Goal: Task Accomplishment & Management: Manage account settings

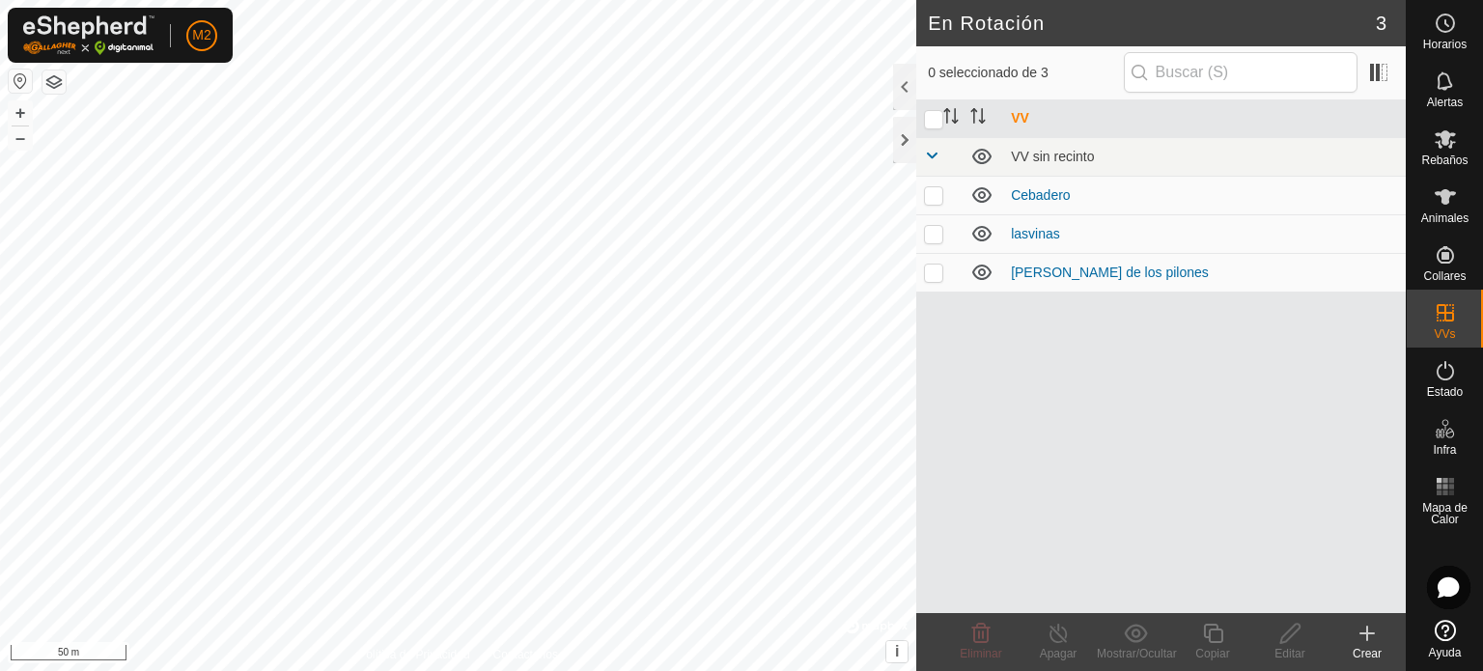
click at [941, 193] on p-checkbox at bounding box center [933, 194] width 19 height 15
checkbox input "true"
click at [1375, 632] on icon at bounding box center [1367, 633] width 23 height 23
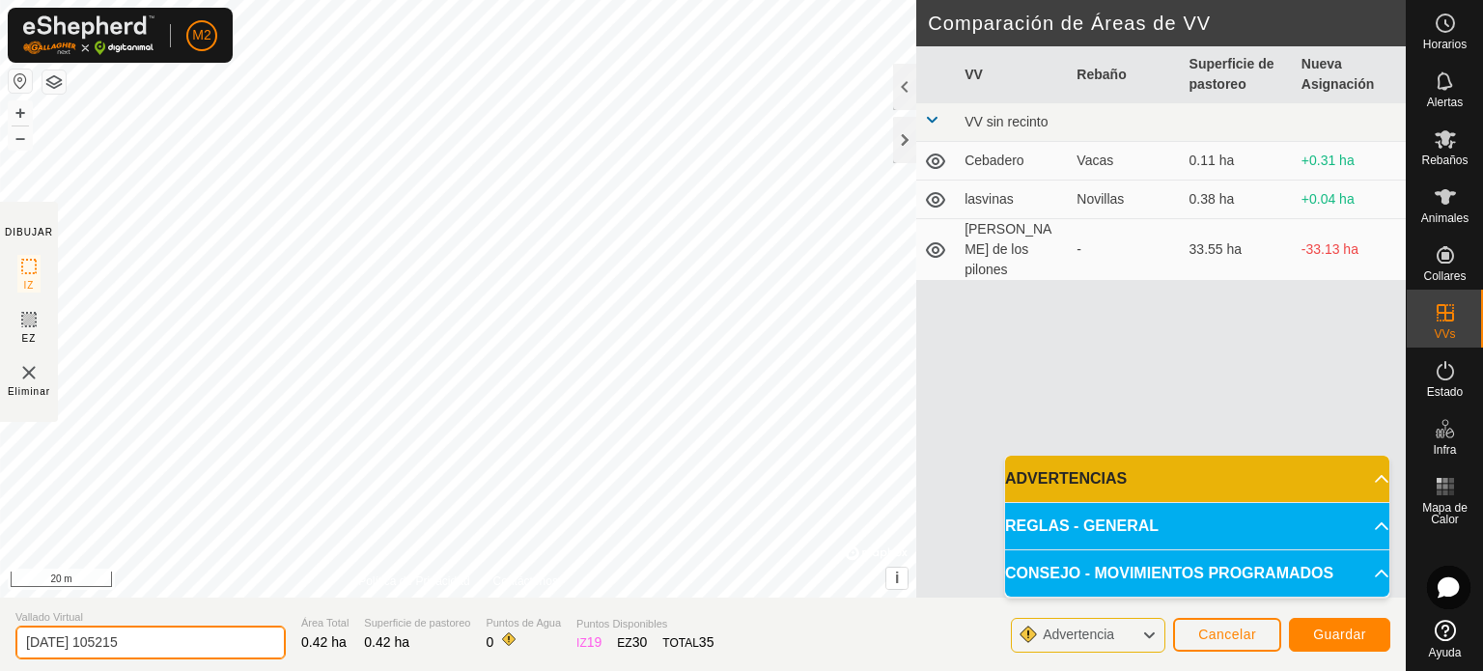
click at [216, 626] on input "2025-08-17 105215" at bounding box center [150, 643] width 270 height 34
type input "2"
type input "v"
type input "[PERSON_NAME]"
click at [1324, 638] on span "Guardar" at bounding box center [1339, 634] width 53 height 15
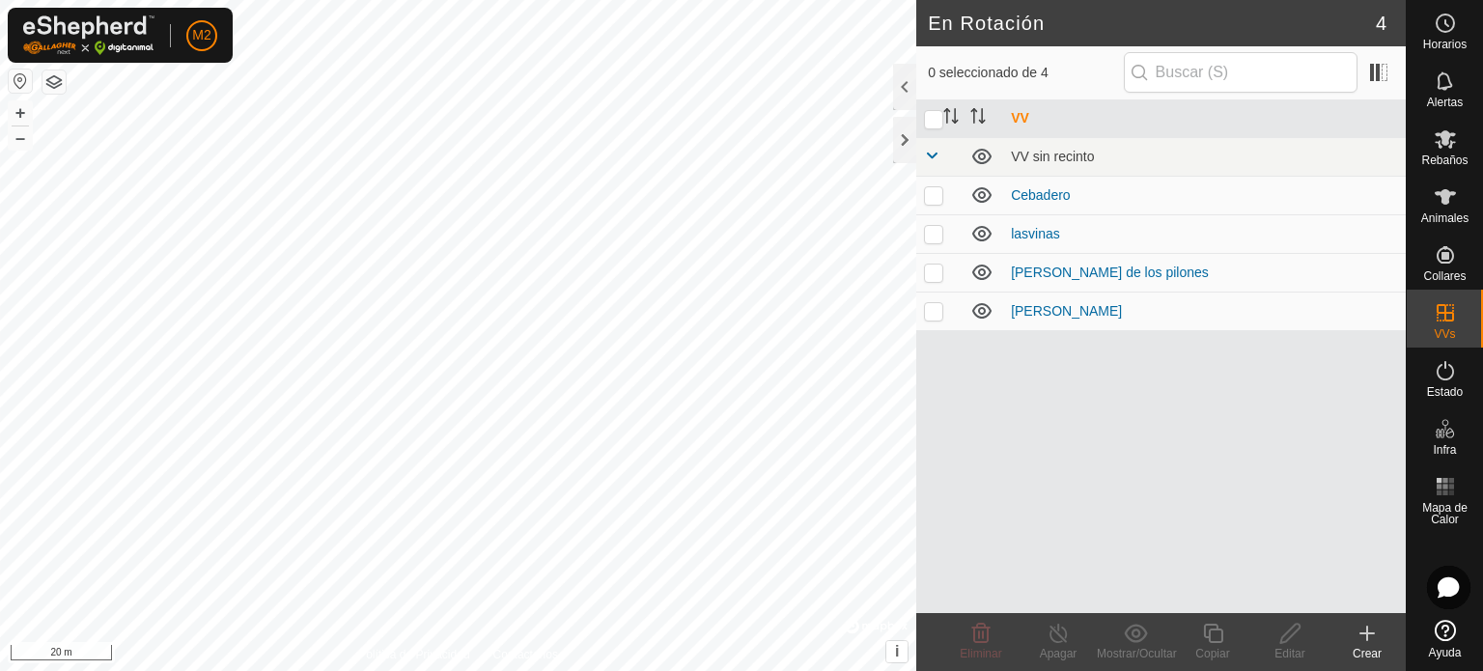
click at [934, 231] on p-checkbox at bounding box center [933, 233] width 19 height 15
checkbox input "true"
click at [1058, 634] on line at bounding box center [1058, 634] width 15 height 15
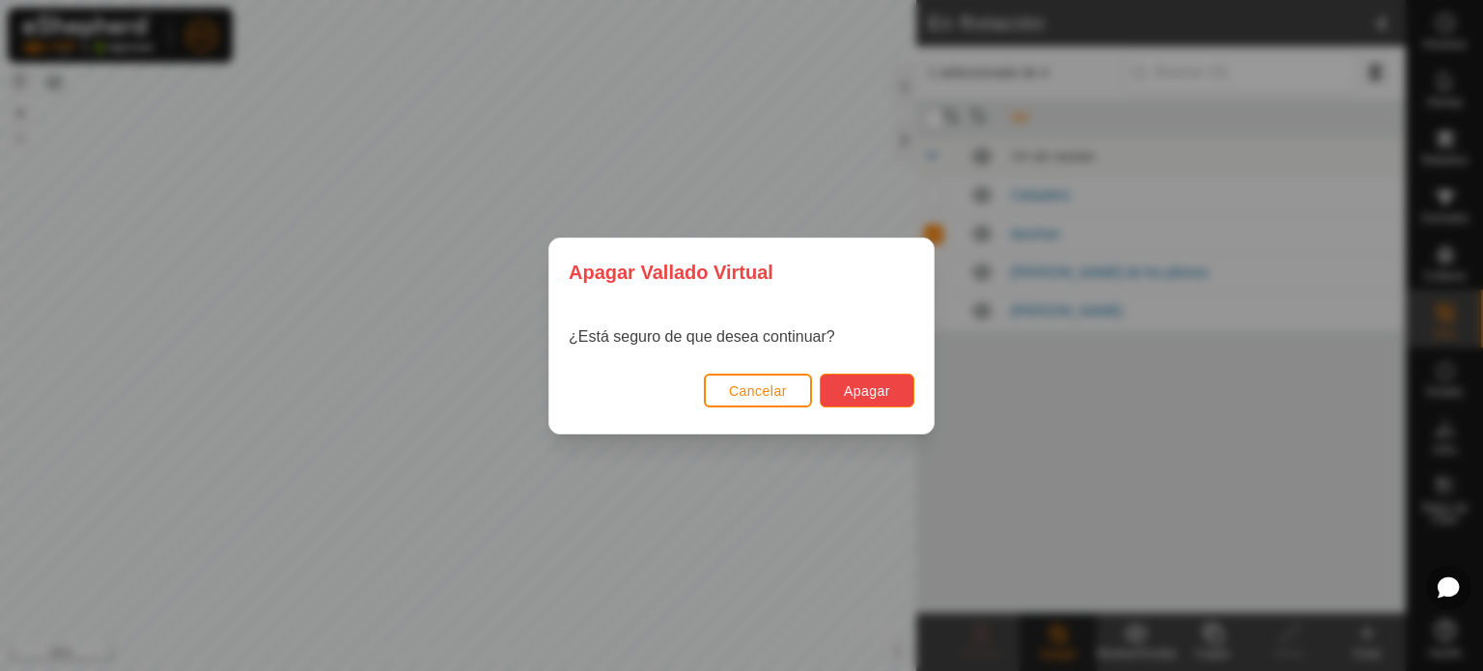
click at [865, 390] on span "Apagar" at bounding box center [867, 390] width 46 height 15
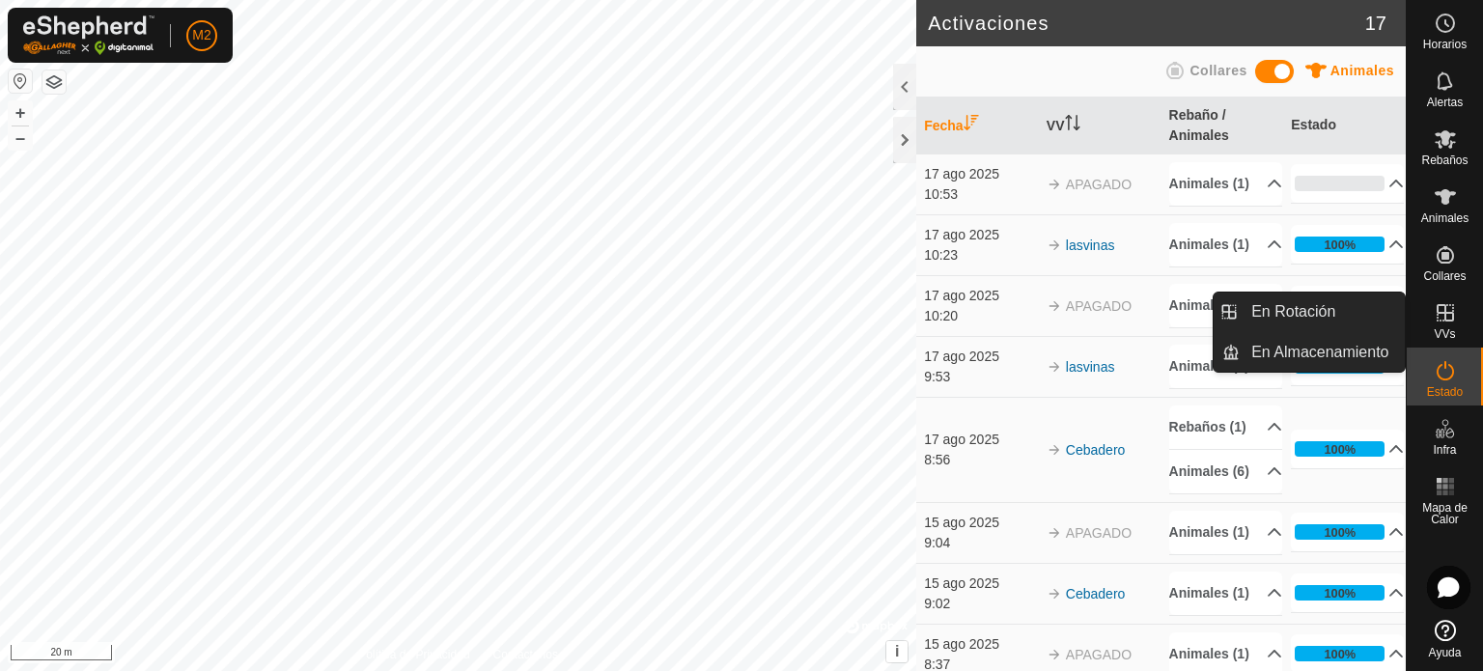
click at [1463, 307] on div "VVs" at bounding box center [1445, 319] width 76 height 58
click at [1443, 315] on icon at bounding box center [1445, 312] width 23 height 23
click at [1442, 328] on span "VVs" at bounding box center [1444, 334] width 21 height 12
click at [1363, 319] on link "En Rotación" at bounding box center [1322, 312] width 165 height 39
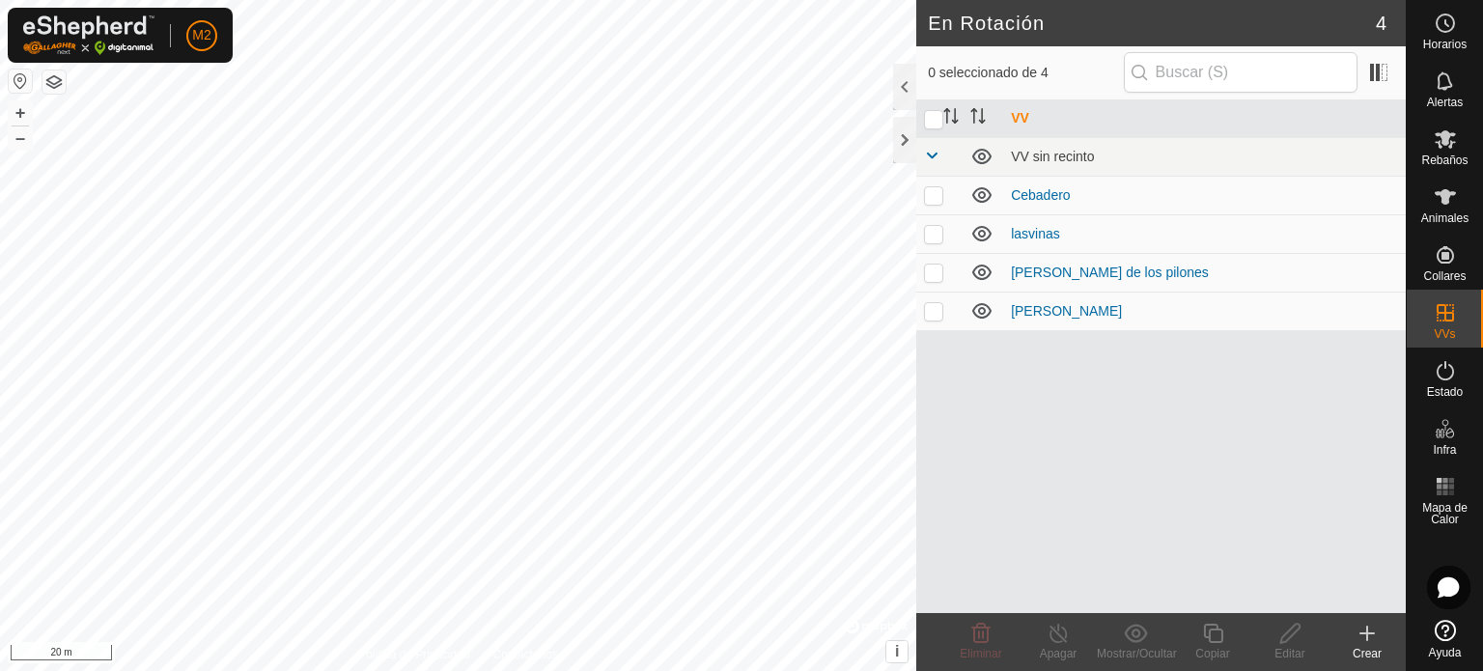
click at [933, 235] on p-checkbox at bounding box center [933, 233] width 19 height 15
checkbox input "true"
click at [1059, 636] on line at bounding box center [1058, 634] width 15 height 15
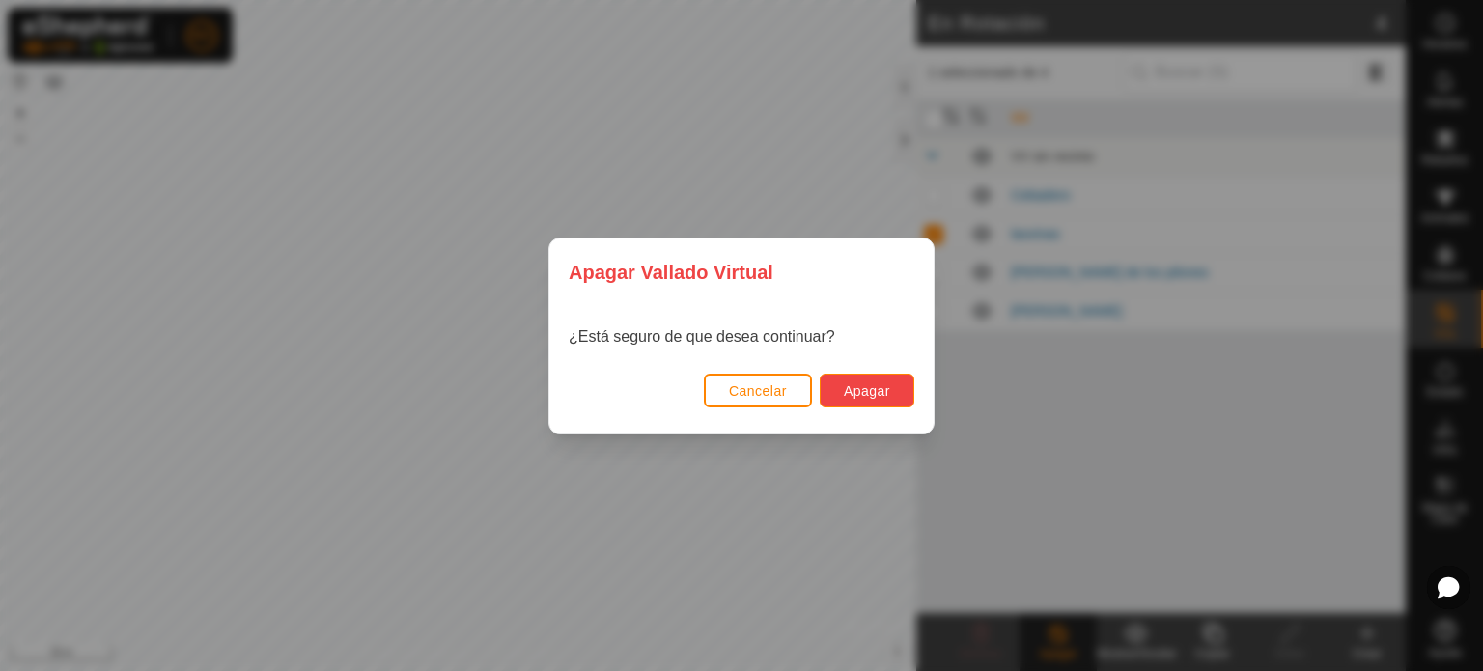
click at [856, 399] on button "Apagar" at bounding box center [867, 391] width 95 height 34
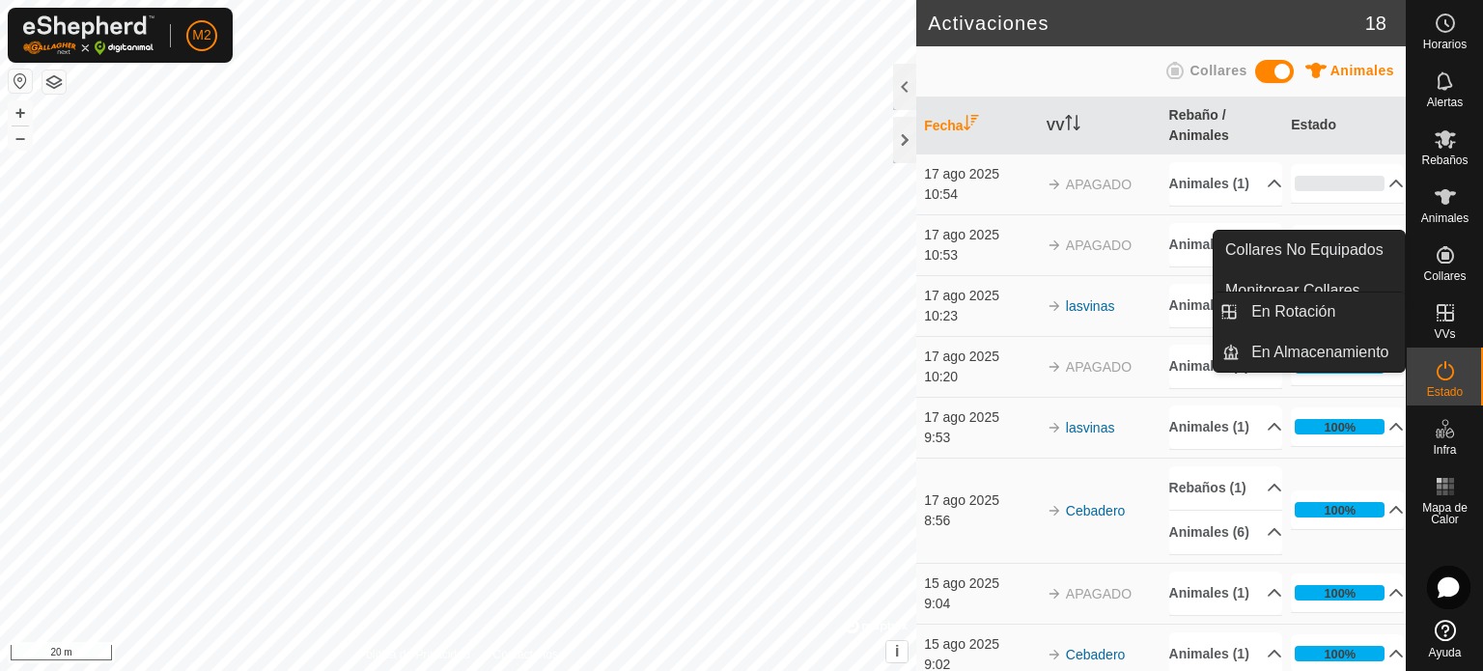
click at [1447, 317] on icon at bounding box center [1445, 312] width 23 height 23
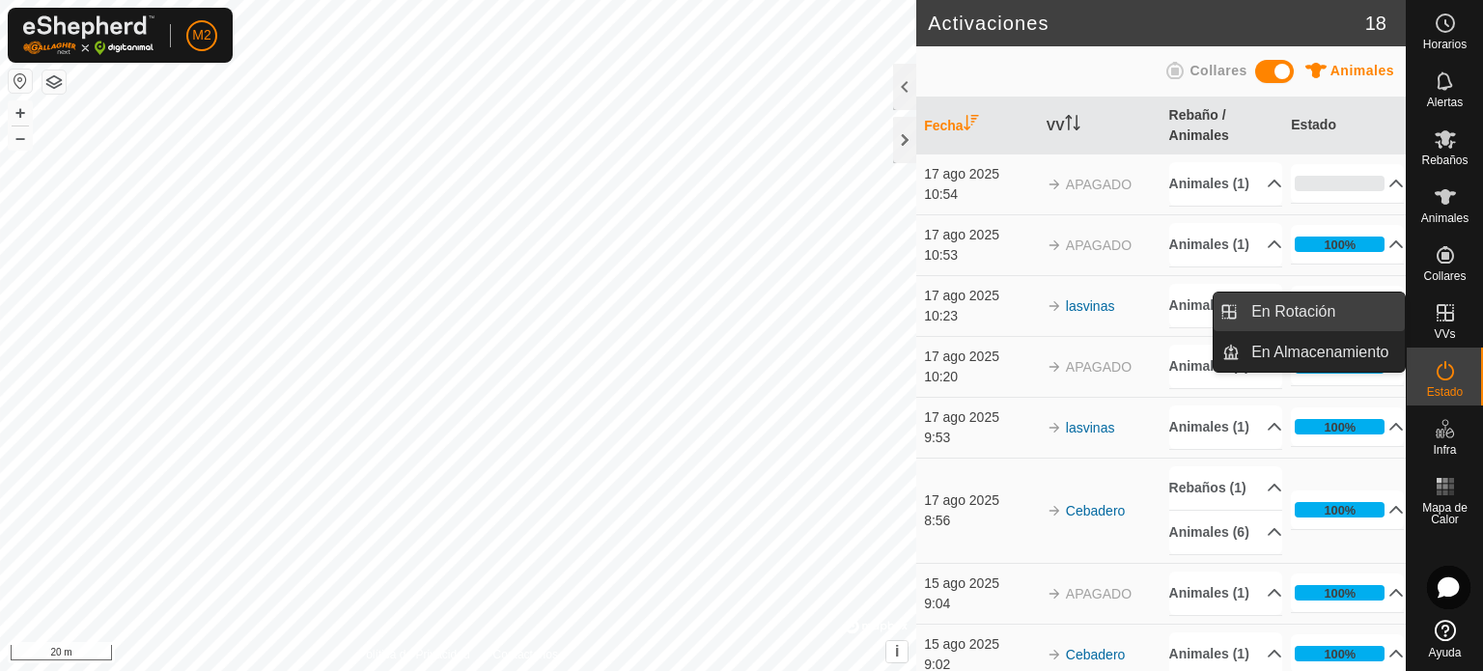
click at [1347, 312] on link "En Rotación" at bounding box center [1322, 312] width 165 height 39
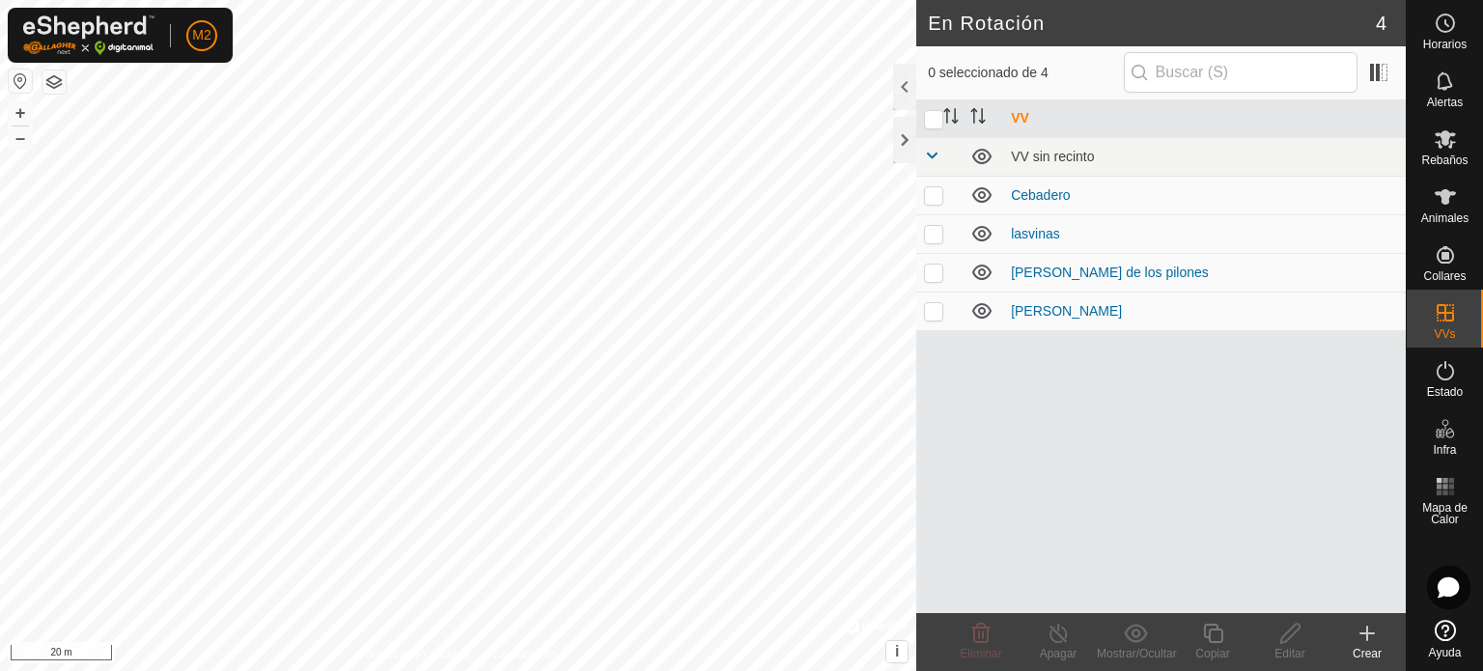
click at [943, 313] on td at bounding box center [939, 311] width 46 height 39
checkbox input "true"
click at [928, 238] on p-checkbox at bounding box center [933, 233] width 19 height 15
click at [936, 237] on p-checkbox at bounding box center [933, 233] width 19 height 15
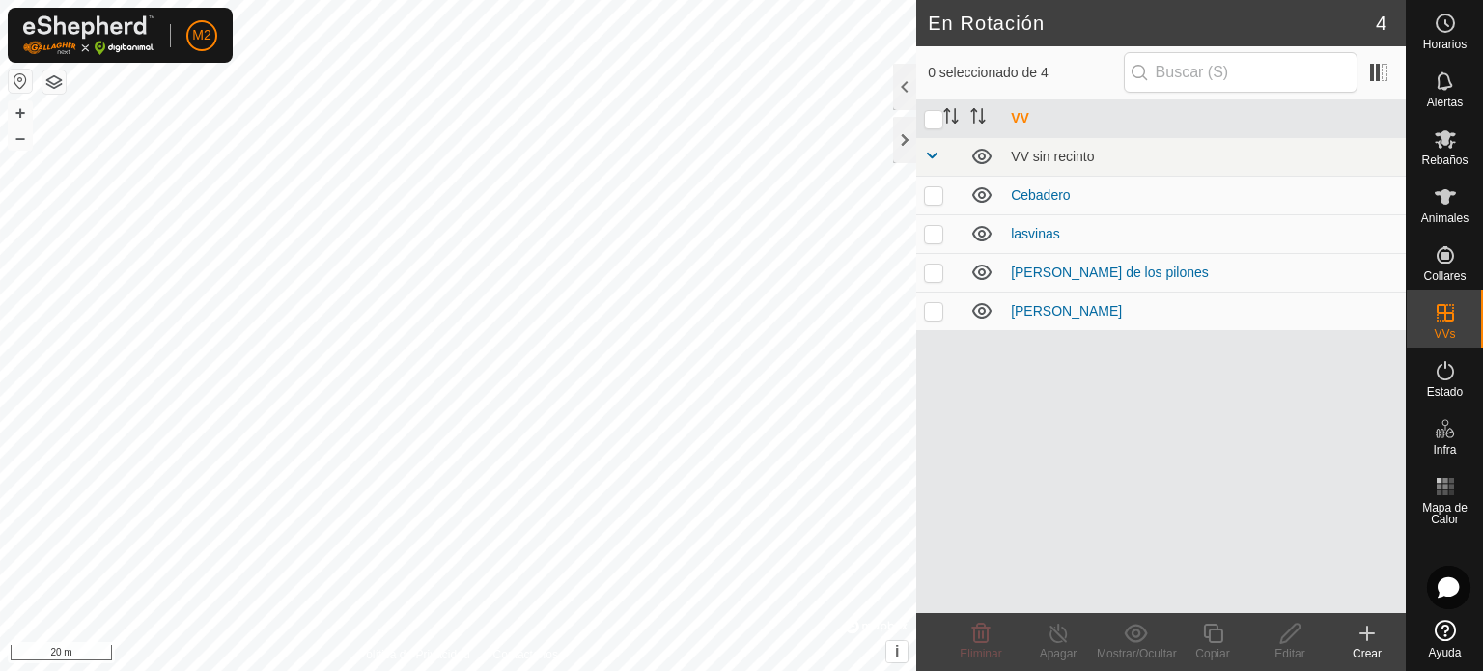
checkbox input "true"
click at [932, 308] on p-checkbox at bounding box center [933, 310] width 19 height 15
checkbox input "true"
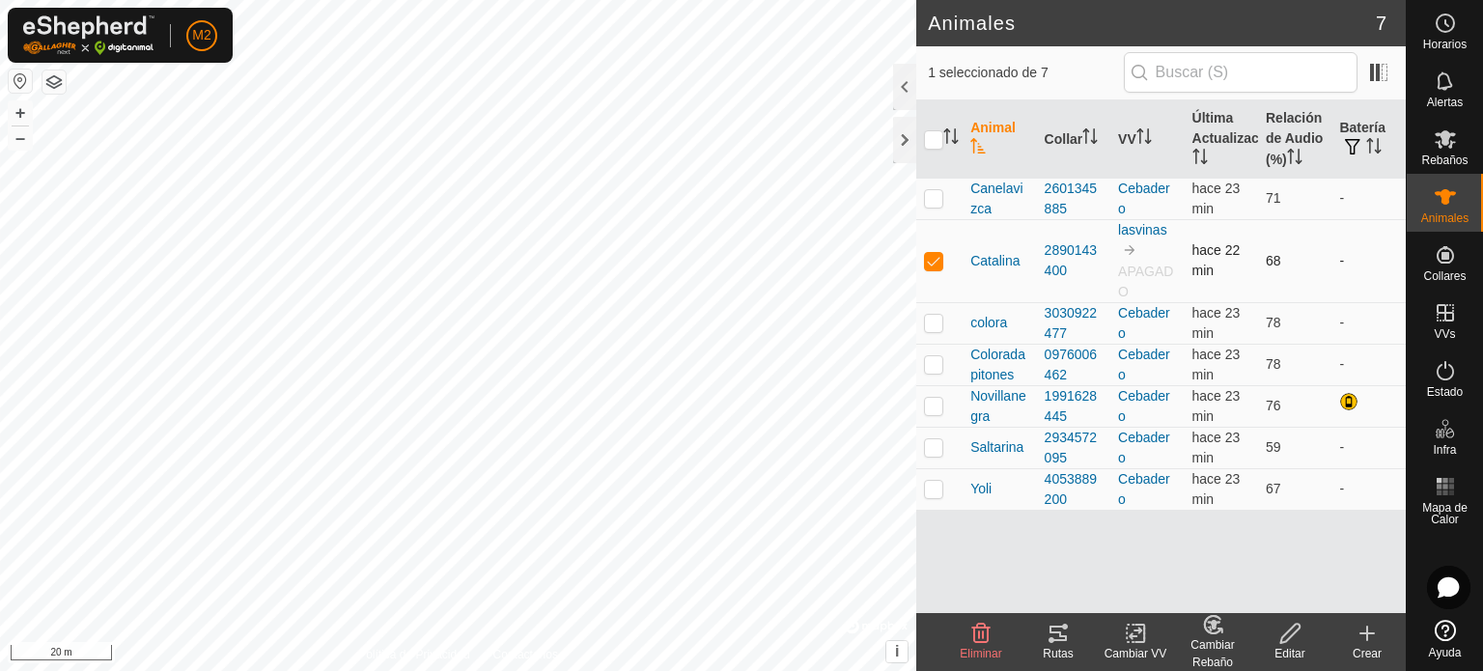
click at [935, 264] on p-checkbox at bounding box center [933, 260] width 19 height 15
checkbox input "false"
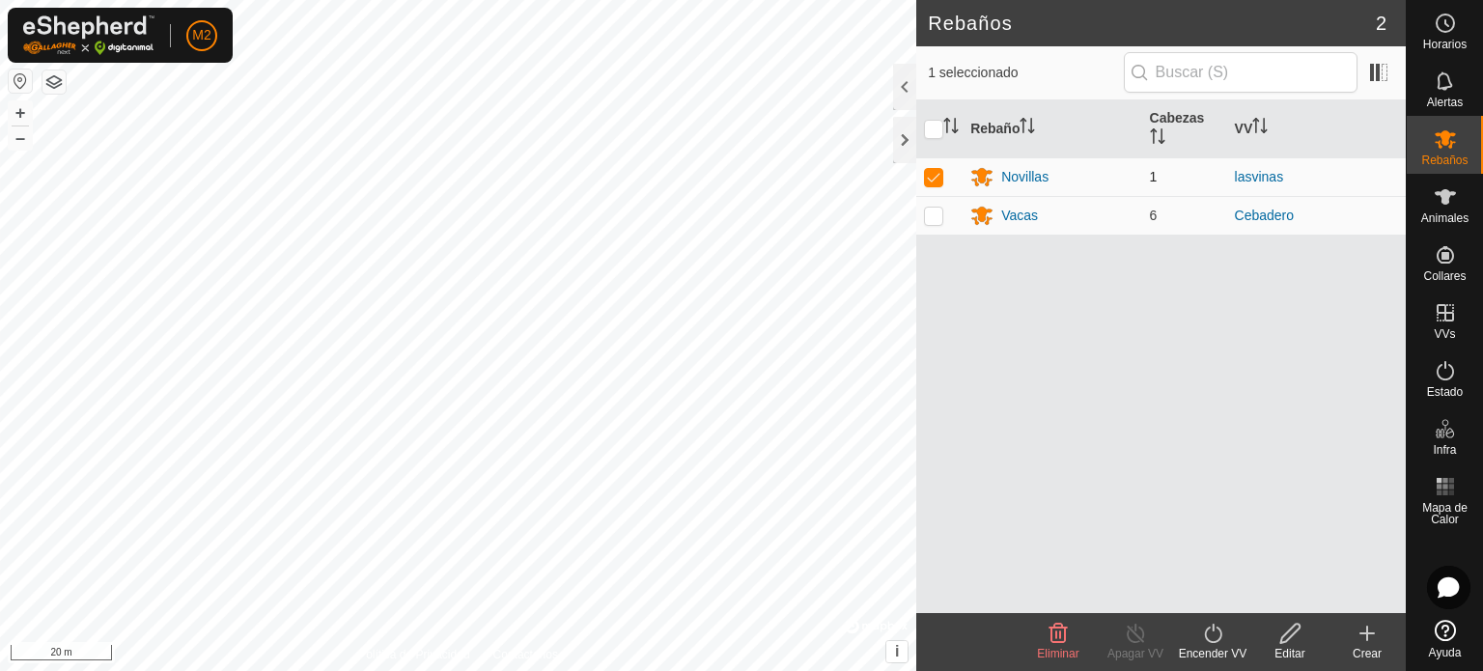
click at [934, 171] on p-checkbox at bounding box center [933, 176] width 19 height 15
checkbox input "true"
click at [1267, 174] on link "lasvinas" at bounding box center [1259, 176] width 49 height 15
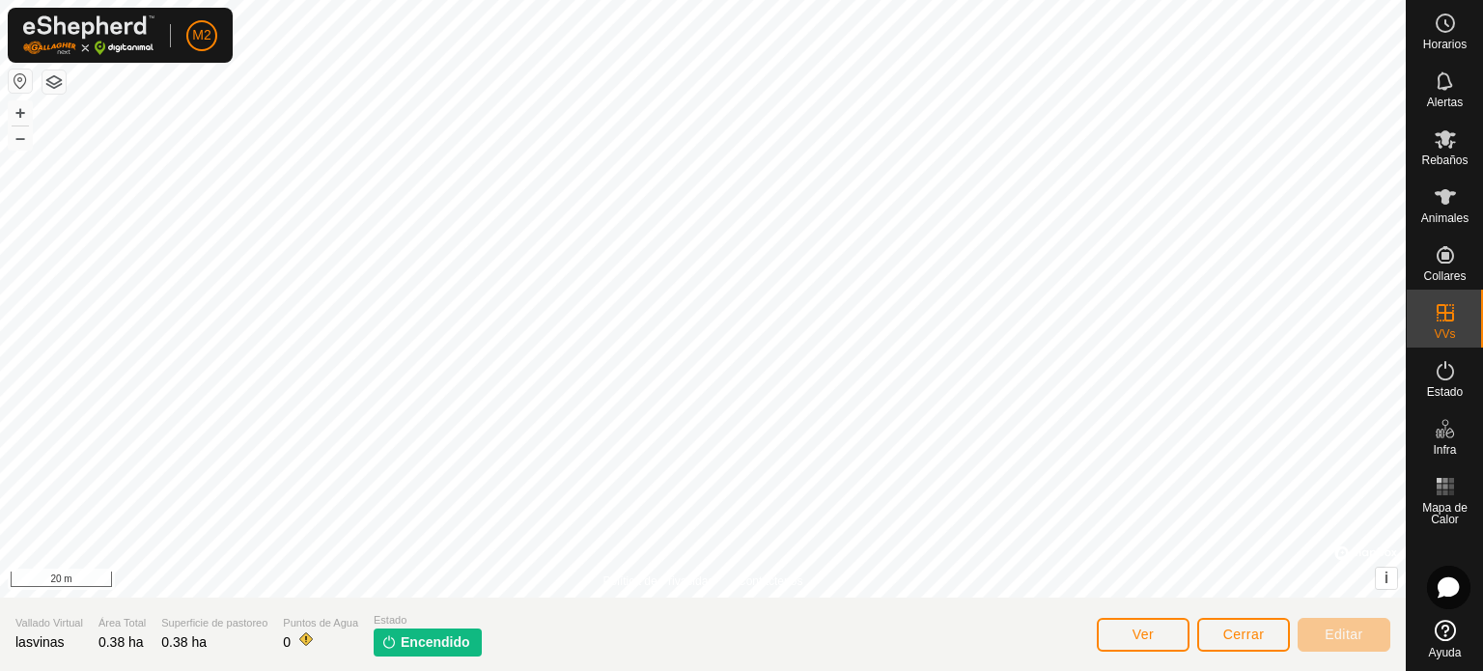
click at [392, 646] on img at bounding box center [388, 641] width 15 height 15
click at [423, 646] on span "Encendido" at bounding box center [436, 642] width 70 height 20
click at [386, 644] on img at bounding box center [388, 641] width 15 height 15
click at [392, 651] on p-tag "Encendido" at bounding box center [428, 643] width 108 height 28
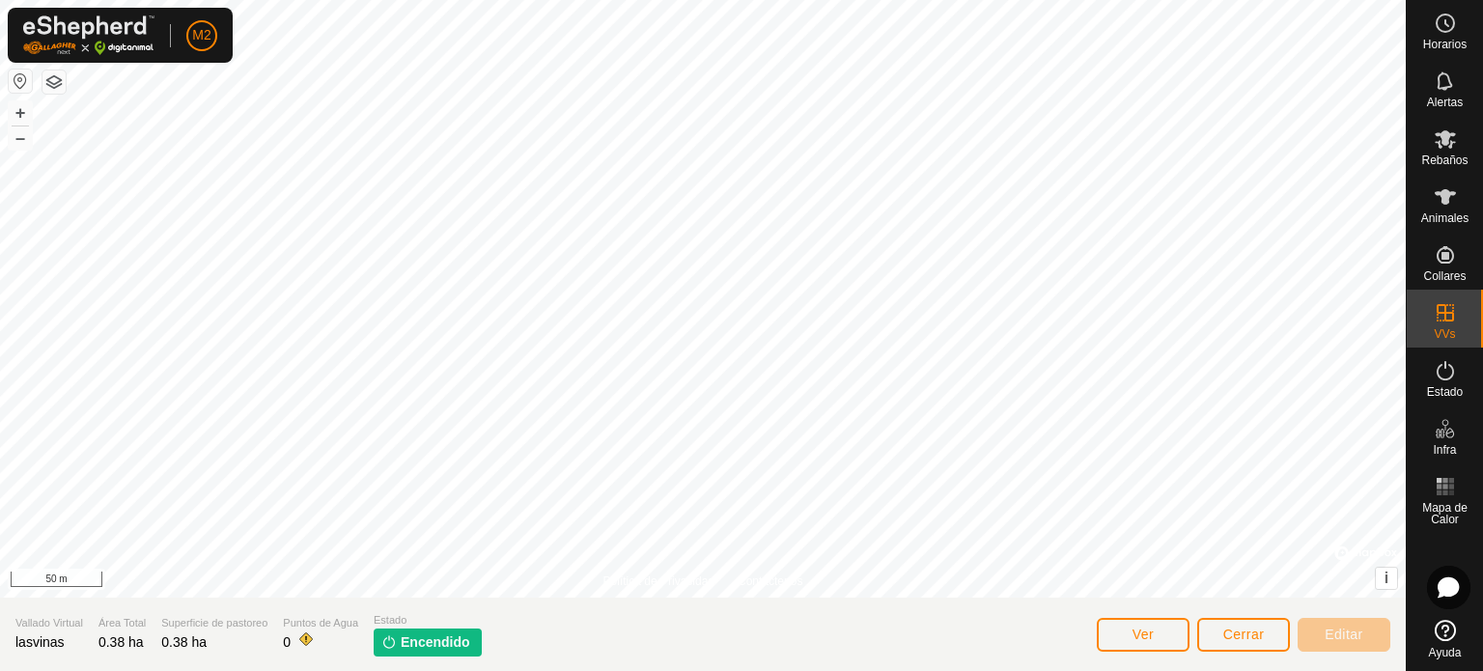
click at [387, 640] on img at bounding box center [388, 641] width 15 height 15
click at [1449, 196] on icon at bounding box center [1445, 196] width 23 height 23
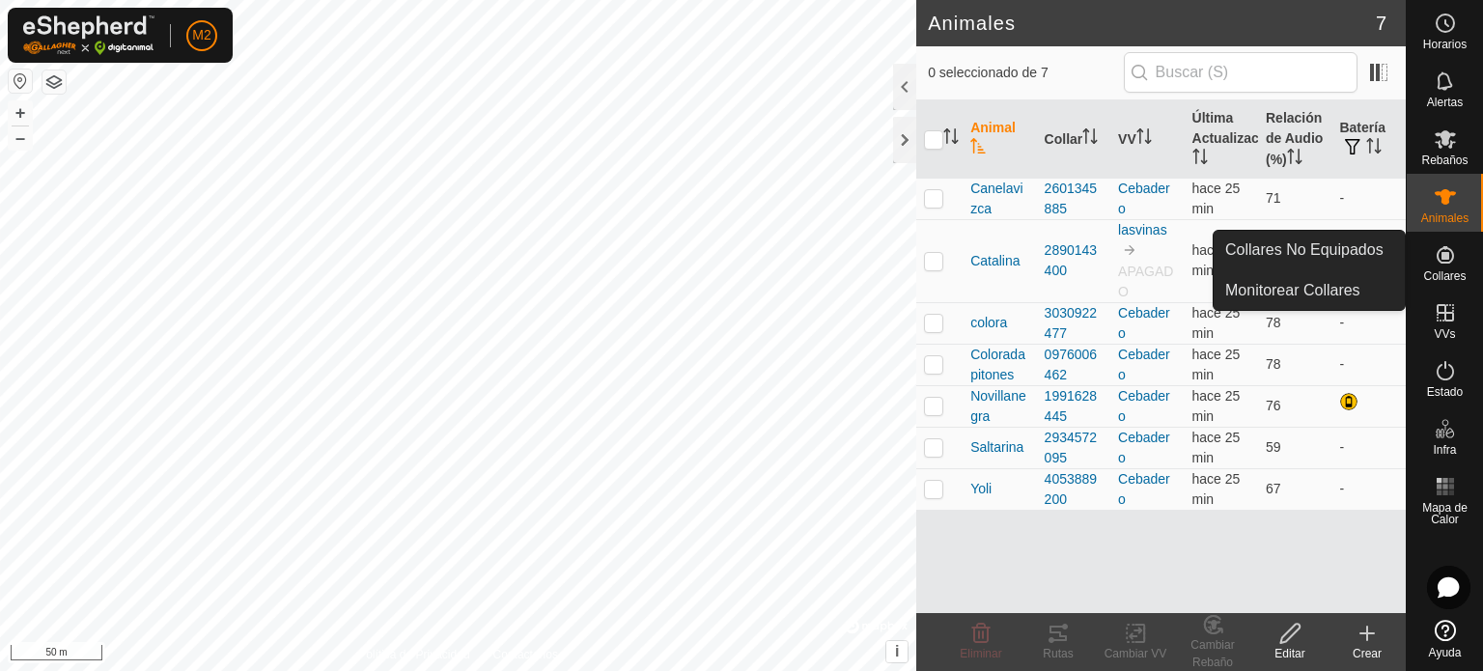
click at [1454, 268] on es-neckbands-svg-icon at bounding box center [1445, 254] width 35 height 31
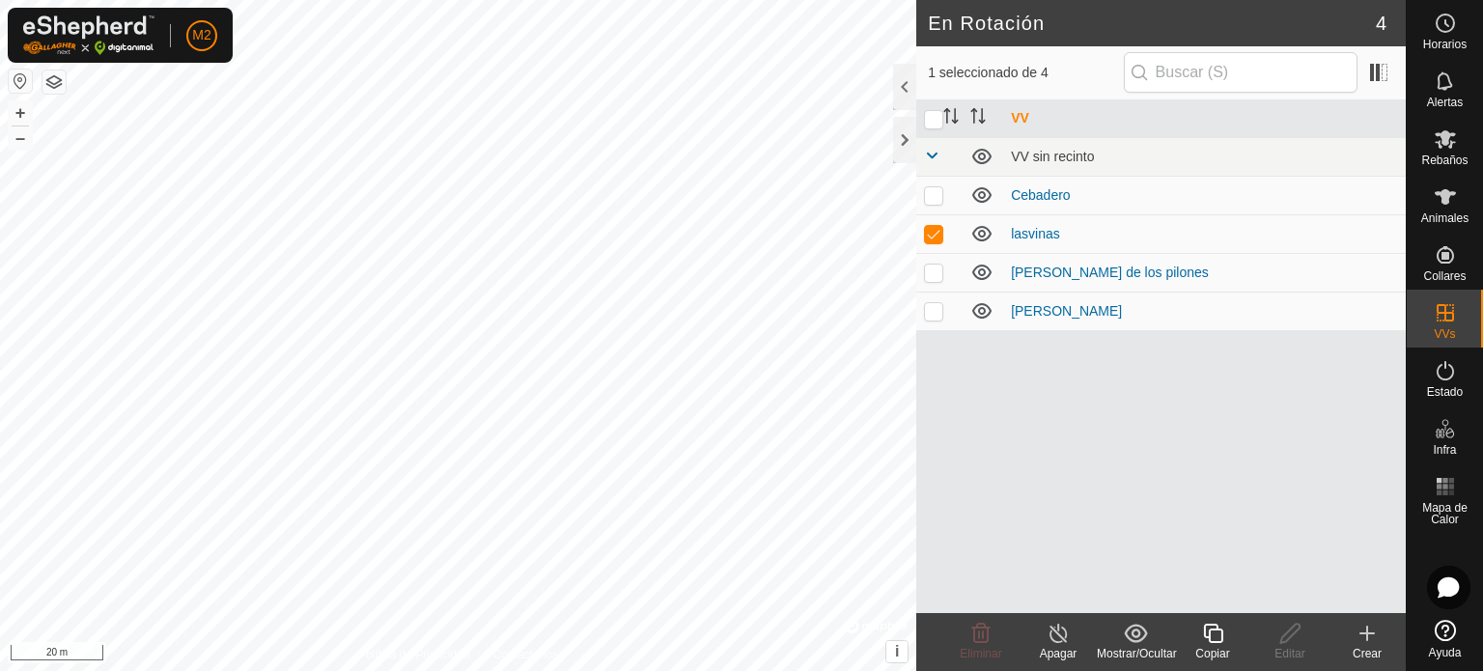
click at [1051, 642] on icon at bounding box center [1059, 633] width 24 height 23
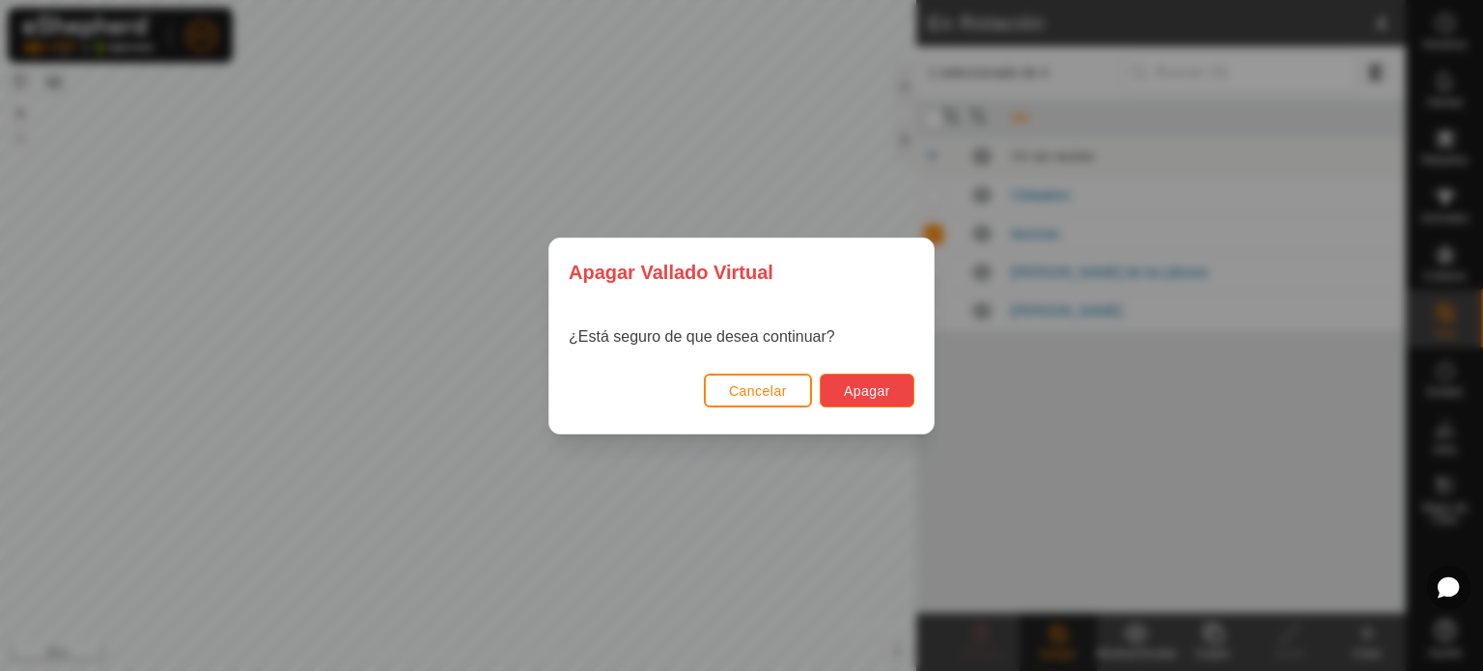
click at [869, 392] on span "Apagar" at bounding box center [867, 390] width 46 height 15
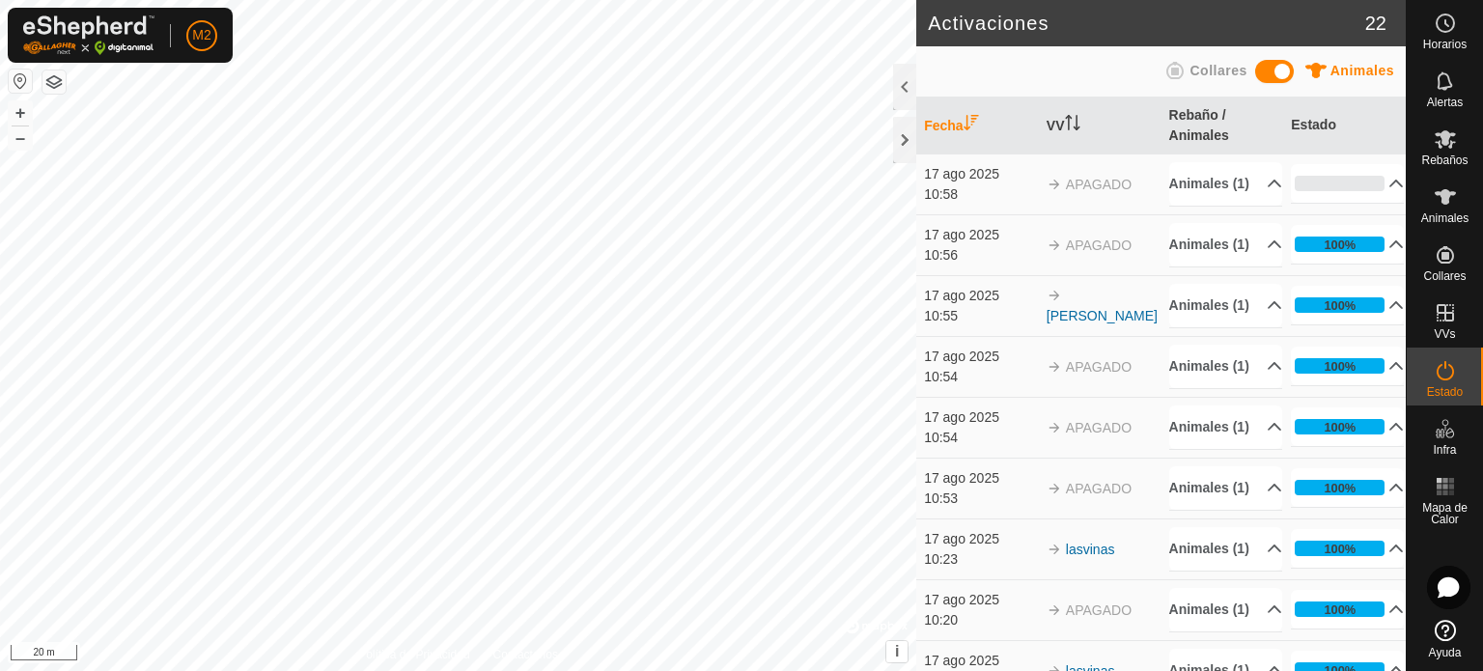
click at [1171, 75] on icon at bounding box center [1175, 70] width 23 height 23
click at [1271, 68] on span at bounding box center [1274, 71] width 39 height 23
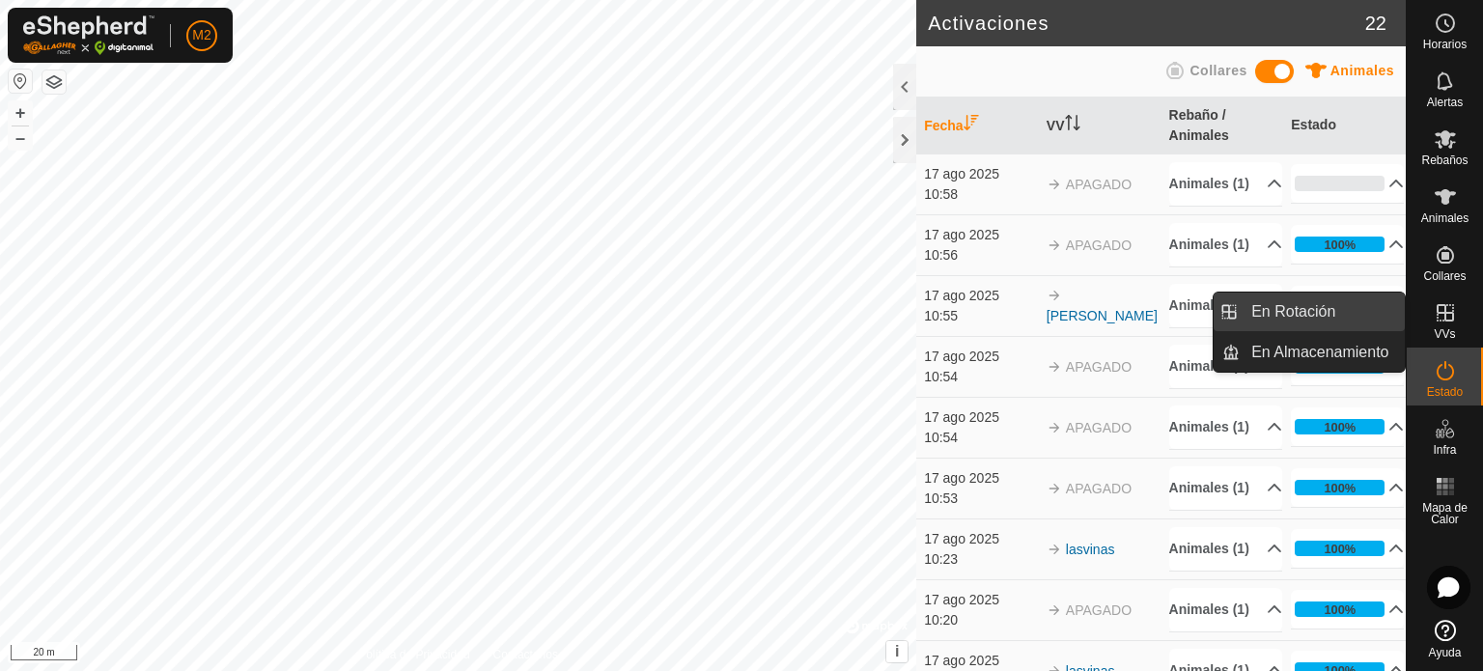
click at [1345, 306] on link "En Rotación" at bounding box center [1322, 312] width 165 height 39
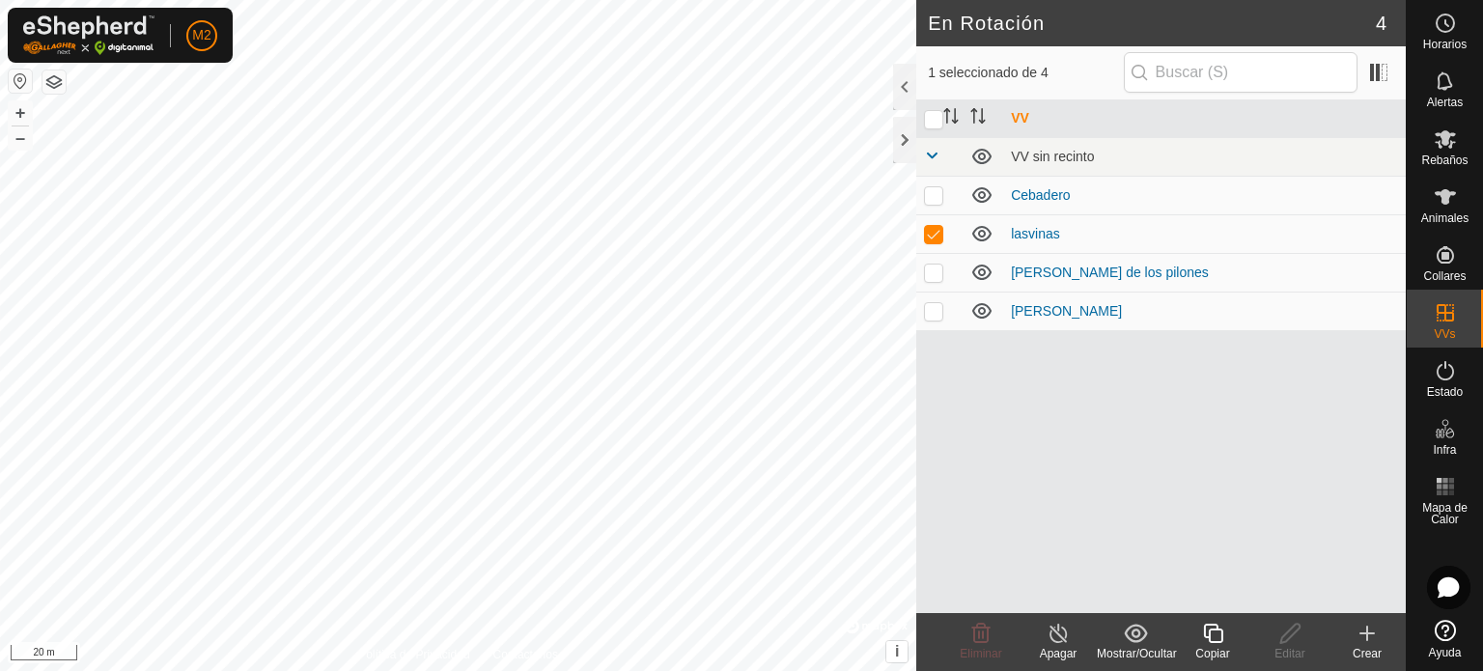
click at [939, 232] on p-checkbox at bounding box center [933, 233] width 19 height 15
checkbox input "false"
click at [927, 307] on p-checkbox at bounding box center [933, 310] width 19 height 15
click at [971, 636] on icon at bounding box center [980, 633] width 23 height 23
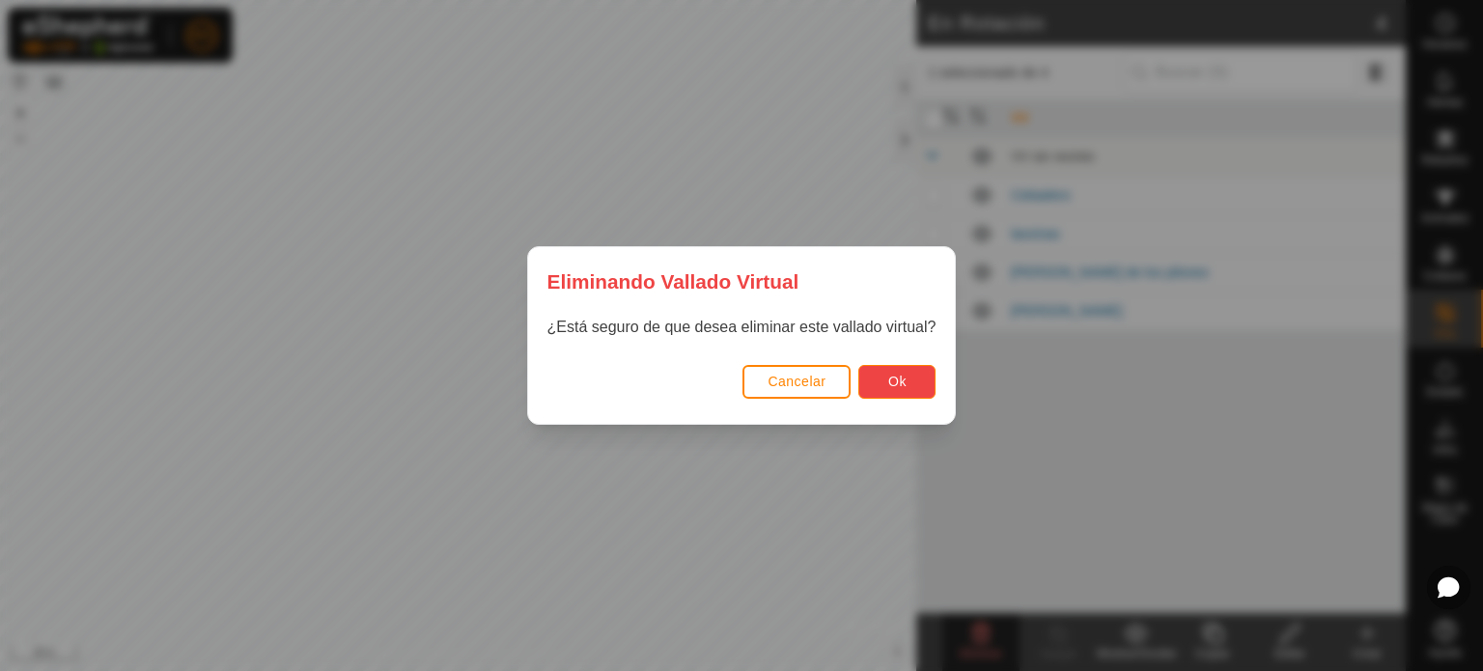
click at [887, 381] on button "Ok" at bounding box center [896, 382] width 77 height 34
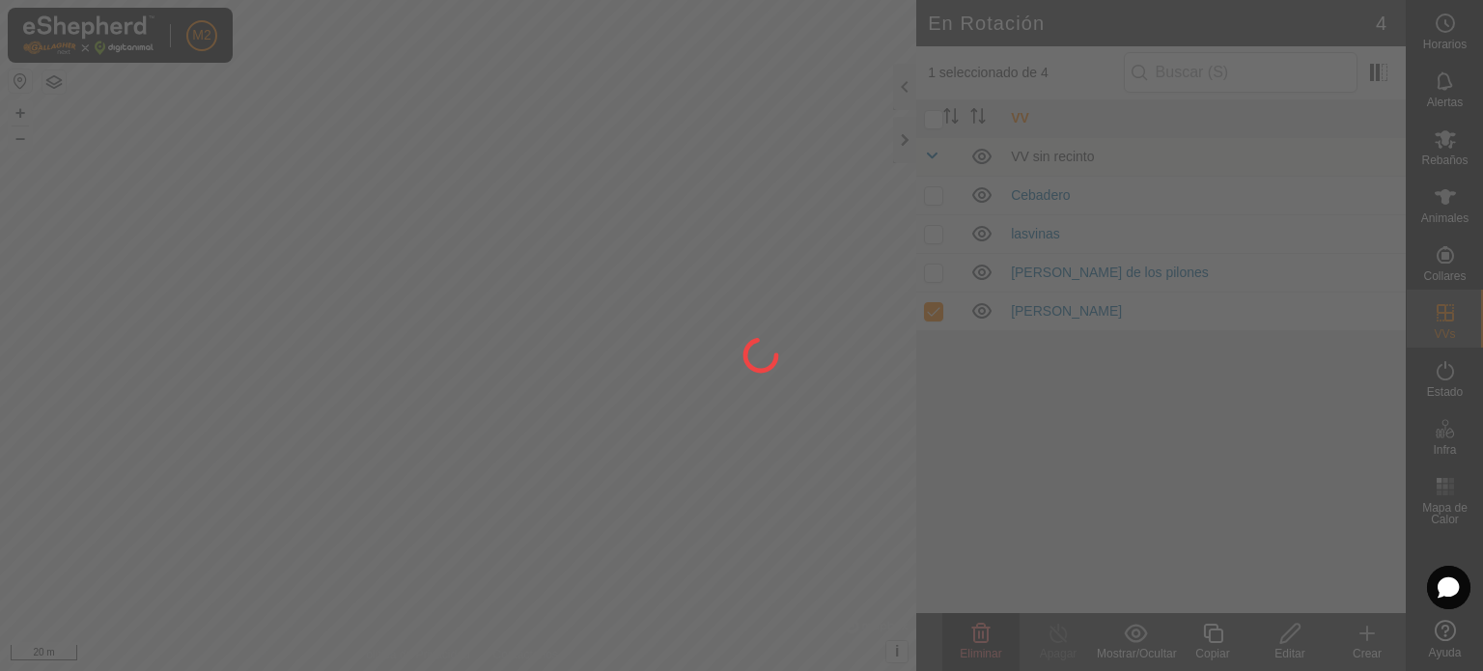
checkbox input "false"
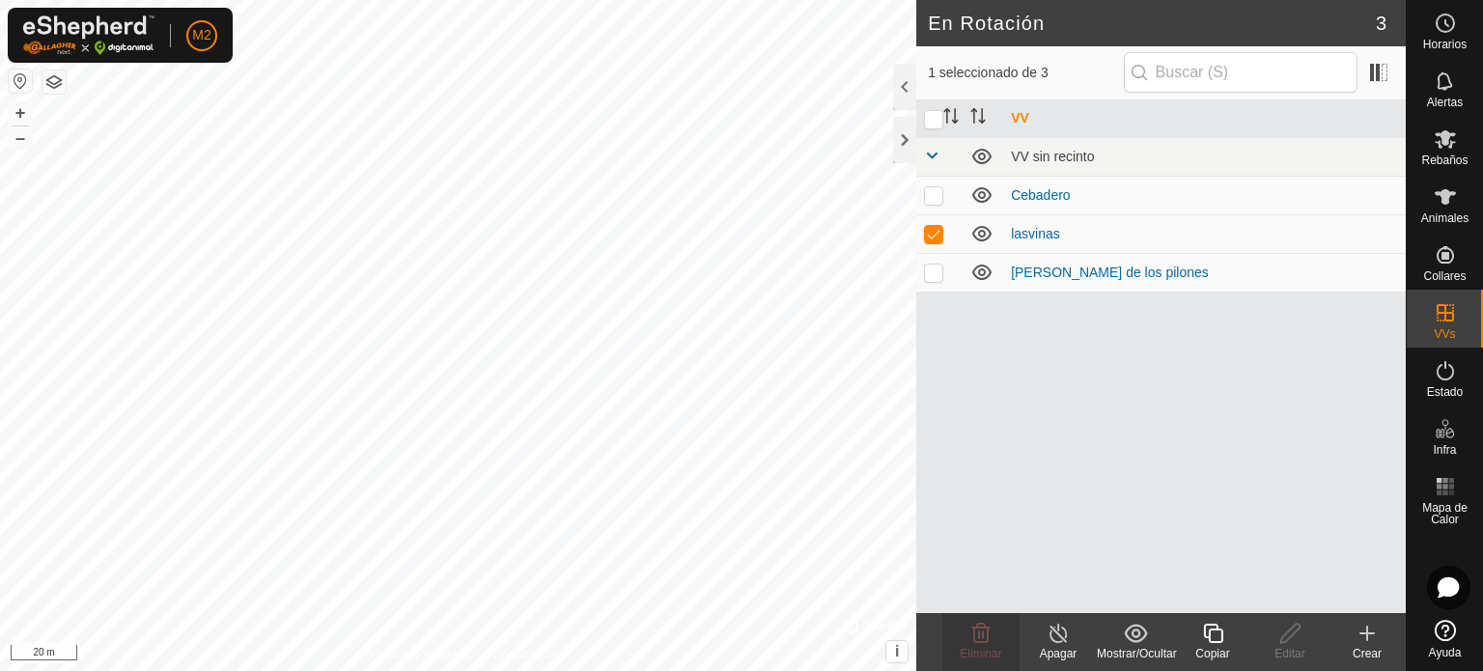
click at [1061, 636] on icon at bounding box center [1059, 633] width 24 height 23
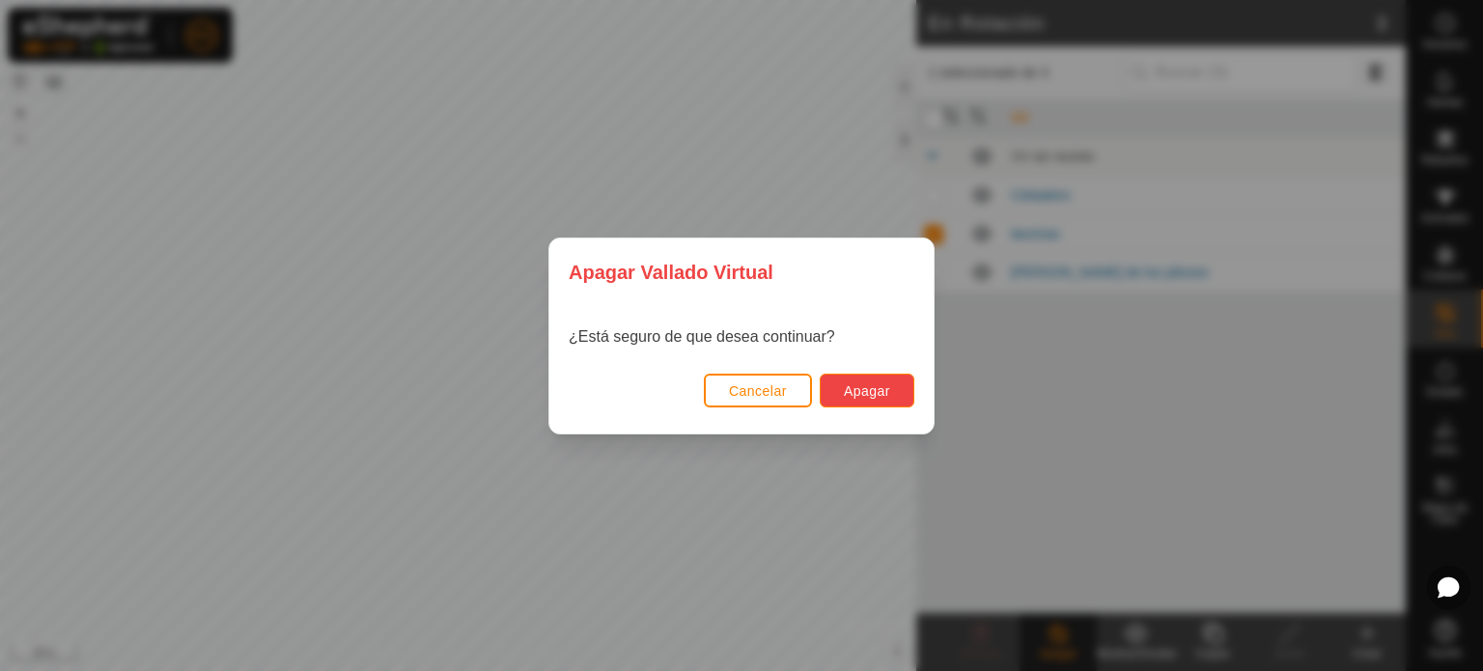
click at [874, 385] on span "Apagar" at bounding box center [867, 390] width 46 height 15
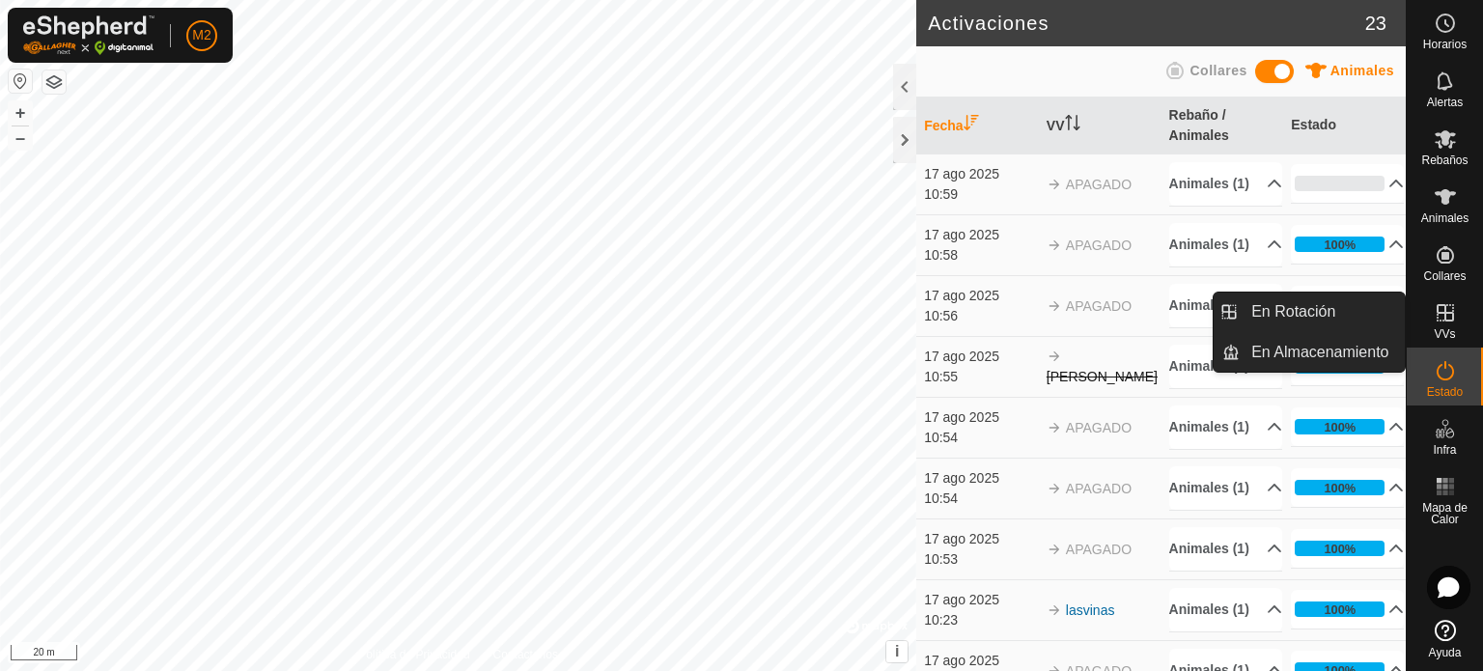
drag, startPoint x: 1441, startPoint y: 290, endPoint x: 1441, endPoint y: 315, distance: 25.1
click at [1441, 315] on icon at bounding box center [1445, 312] width 23 height 23
click at [1345, 304] on link "En Rotación" at bounding box center [1322, 312] width 165 height 39
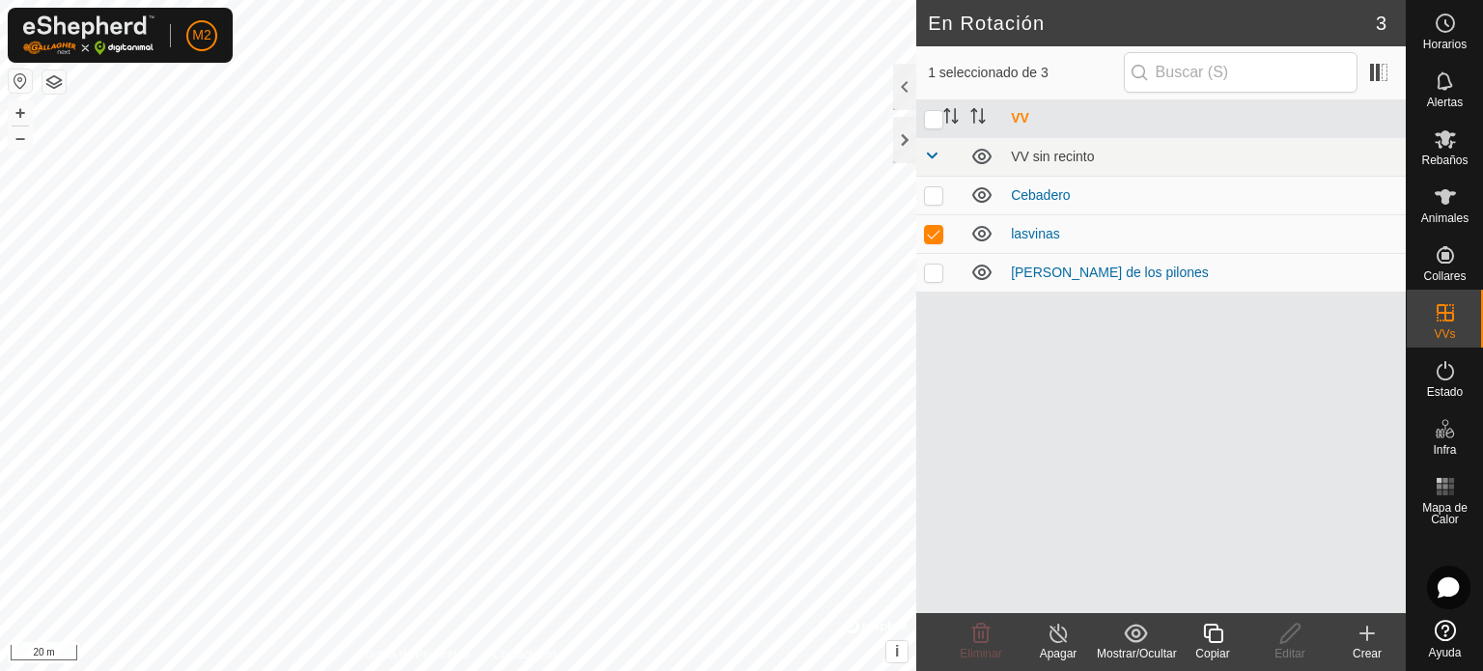
click at [1062, 636] on icon at bounding box center [1059, 633] width 24 height 23
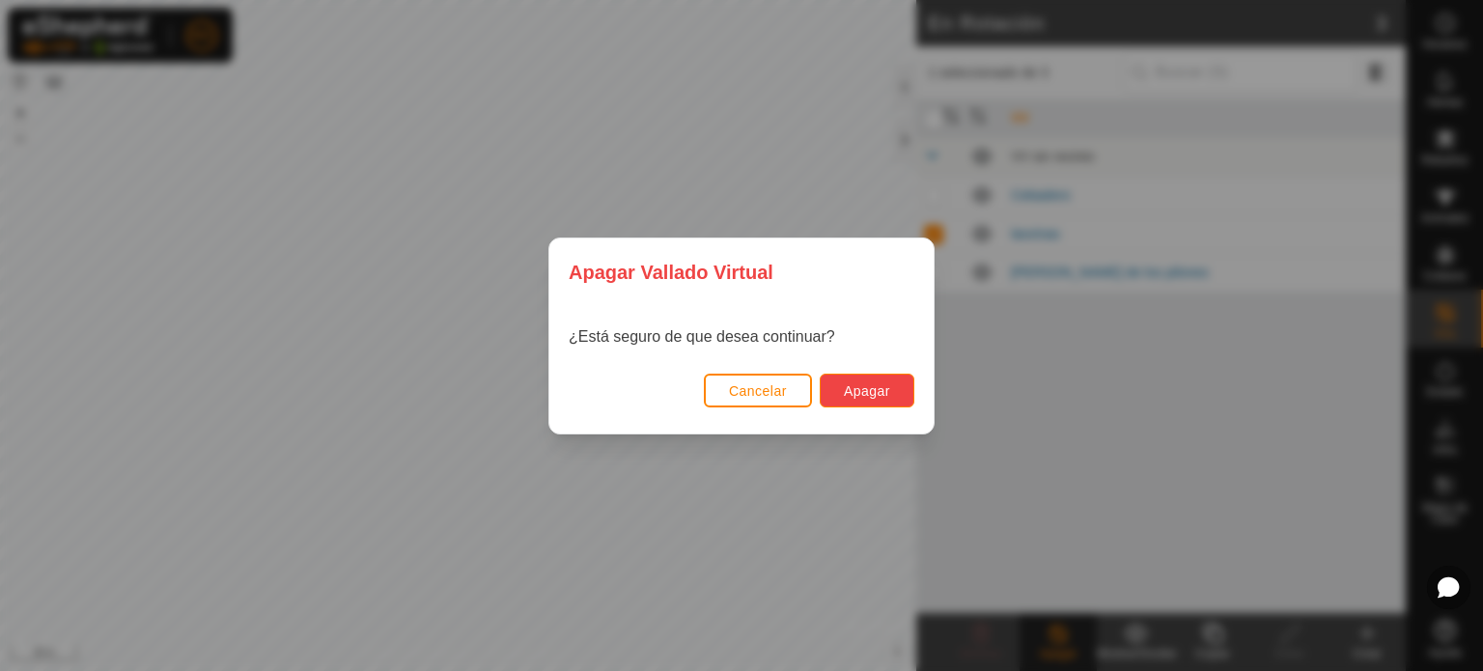
click at [886, 385] on span "Apagar" at bounding box center [867, 390] width 46 height 15
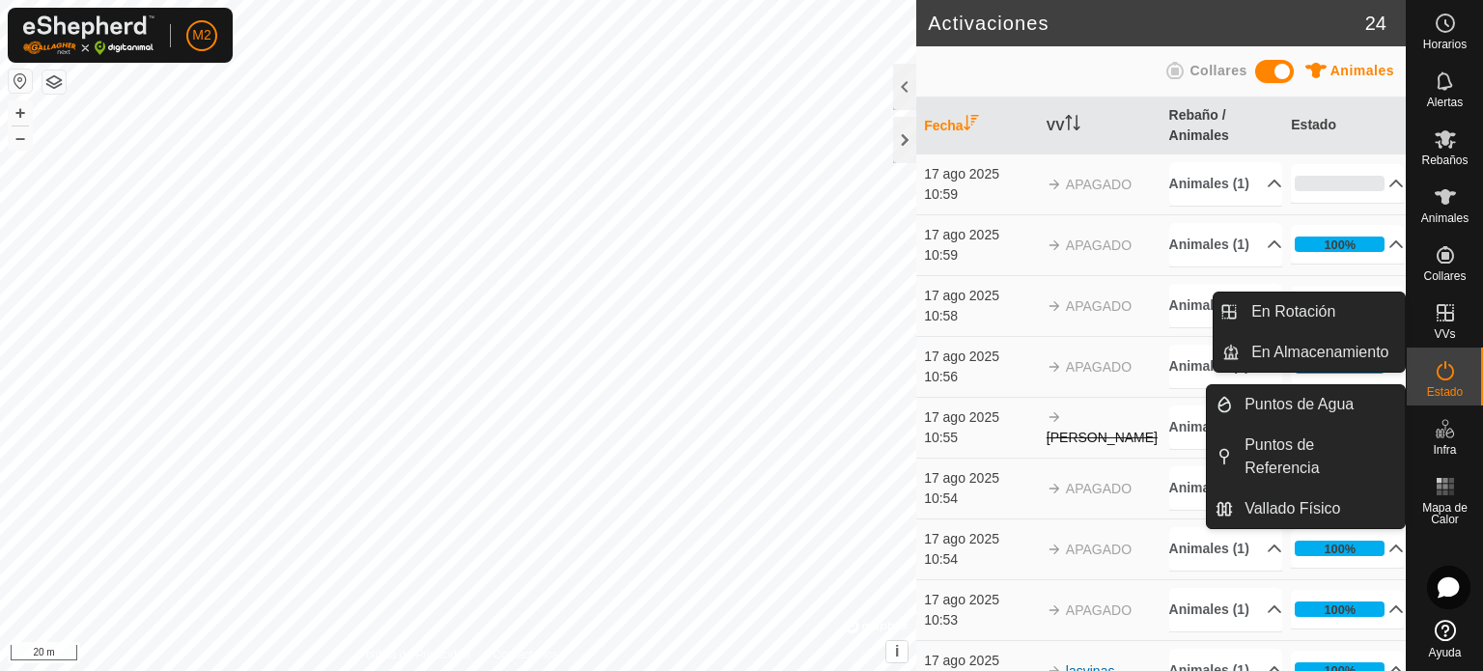
click at [1464, 320] on div "VVs" at bounding box center [1445, 319] width 76 height 58
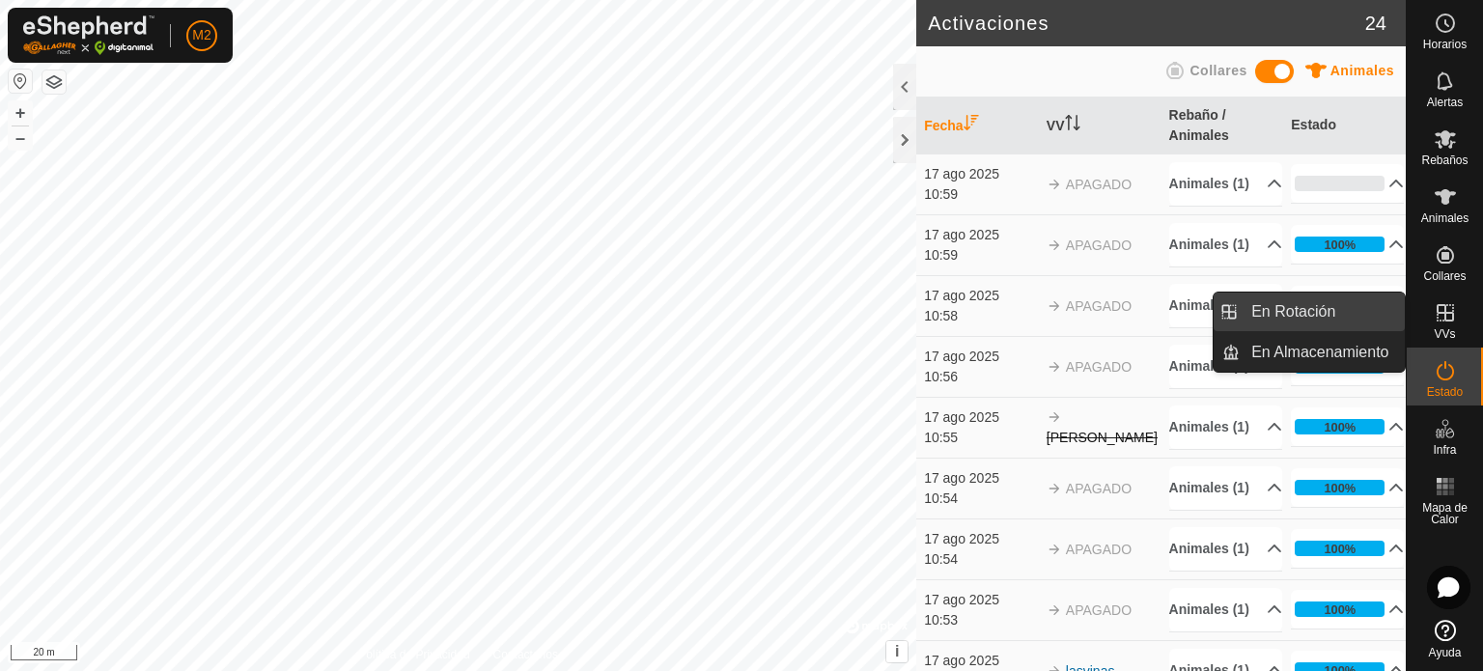
click at [1367, 311] on link "En Rotación" at bounding box center [1322, 312] width 165 height 39
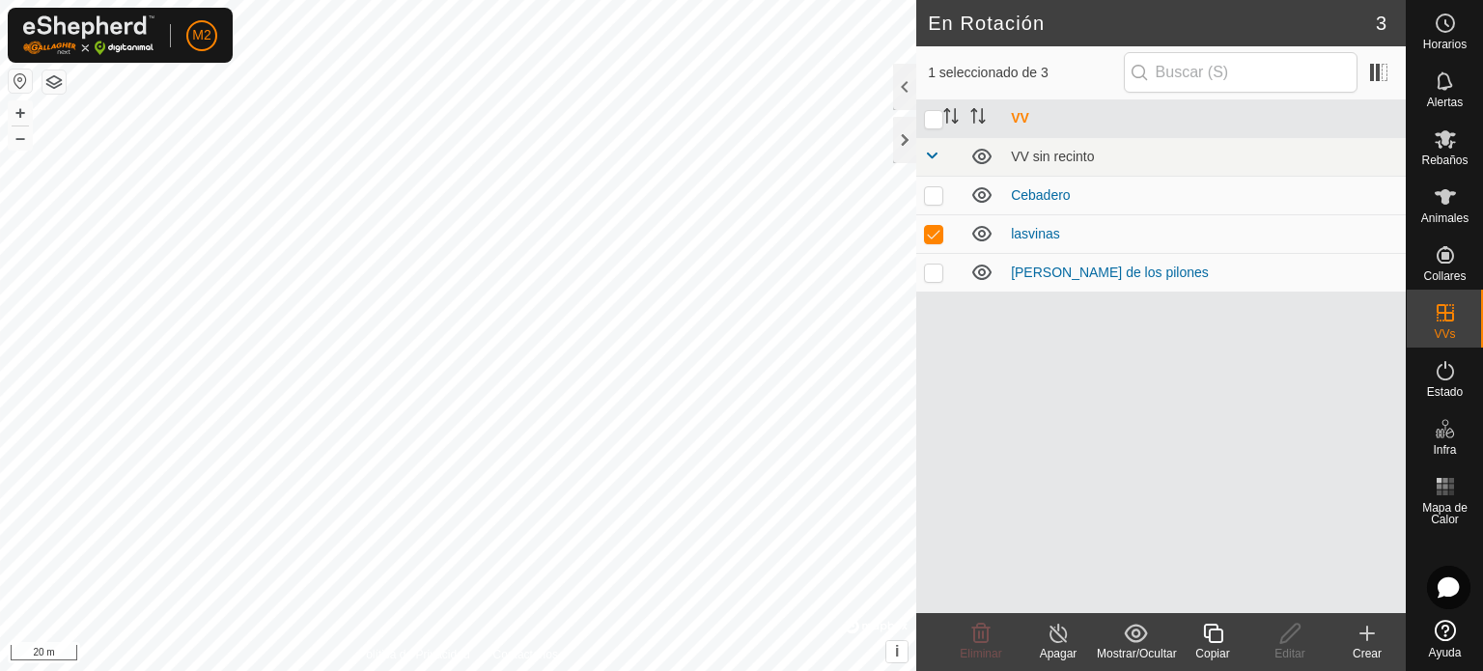
click at [939, 230] on p-checkbox at bounding box center [933, 233] width 19 height 15
checkbox input "false"
click at [1016, 239] on link "lasvinas" at bounding box center [1035, 233] width 49 height 15
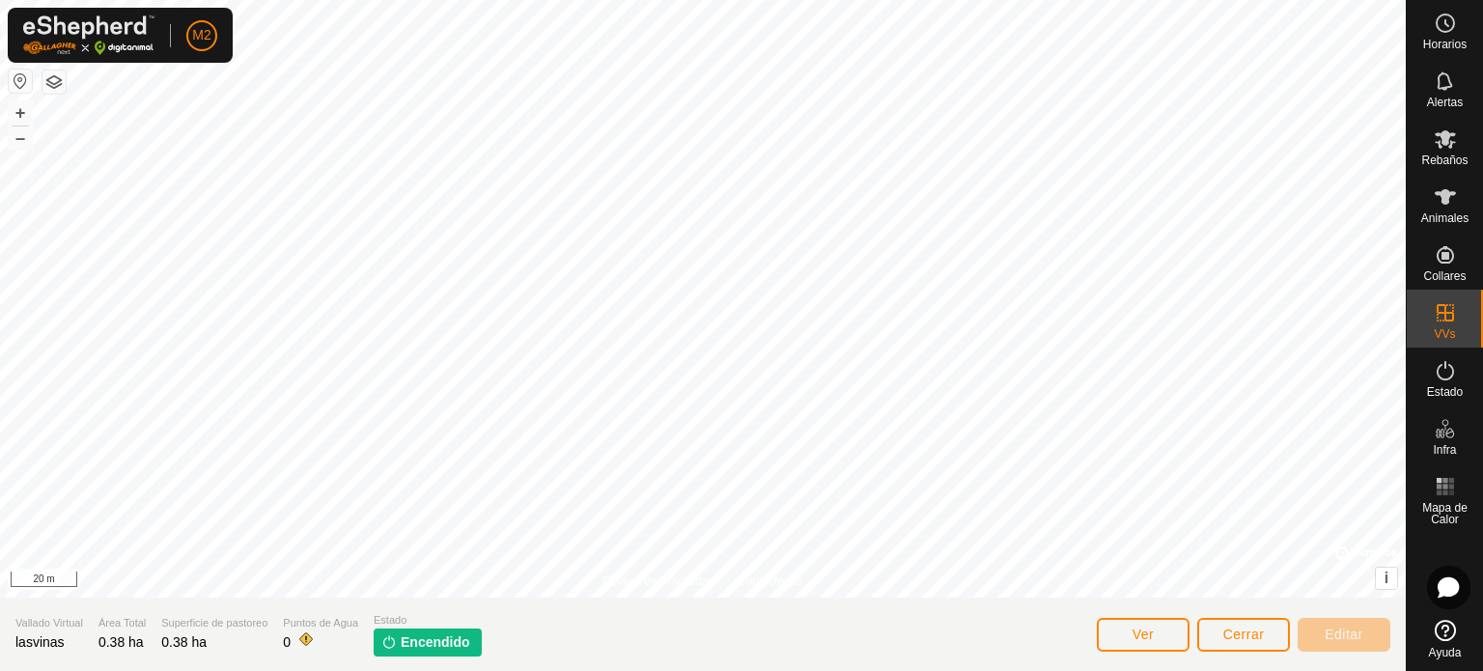
click at [389, 640] on img at bounding box center [388, 641] width 15 height 15
click at [410, 644] on span "Encendido" at bounding box center [436, 642] width 70 height 20
click at [390, 640] on img at bounding box center [388, 641] width 15 height 15
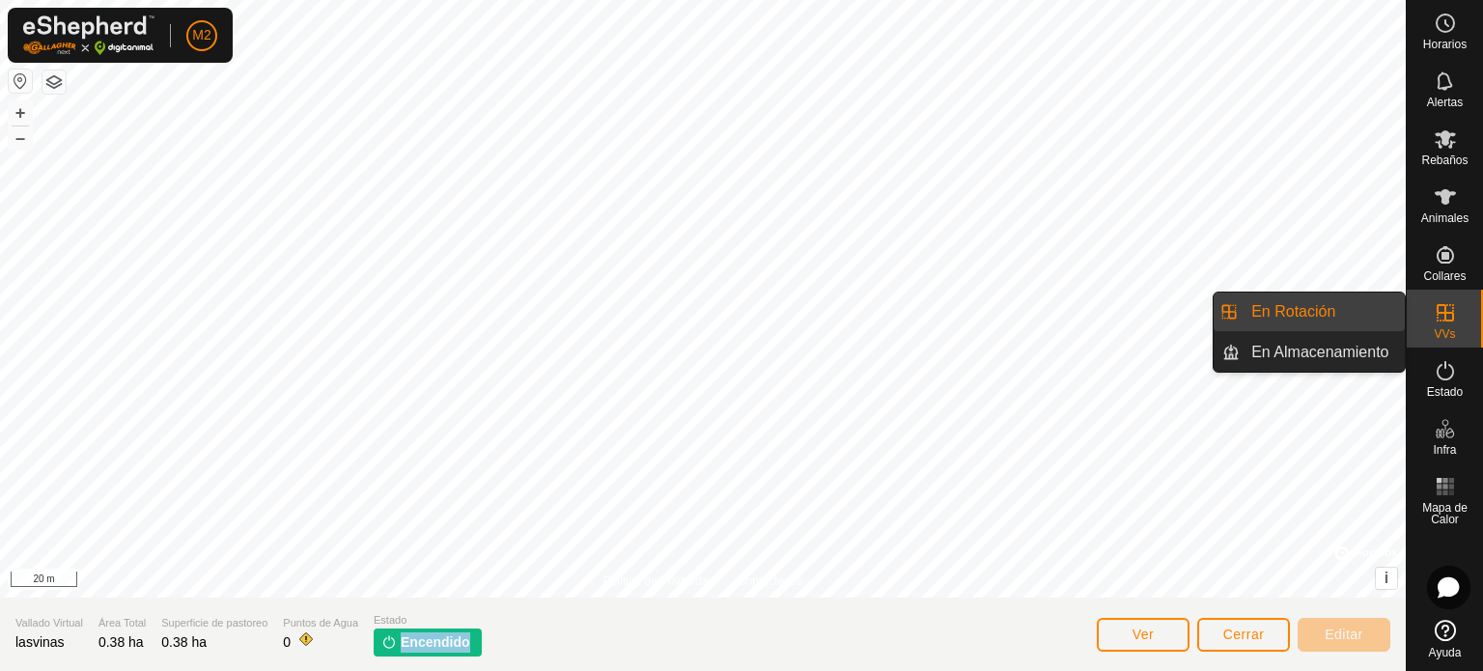
click at [1391, 312] on link "En Rotación" at bounding box center [1322, 312] width 165 height 39
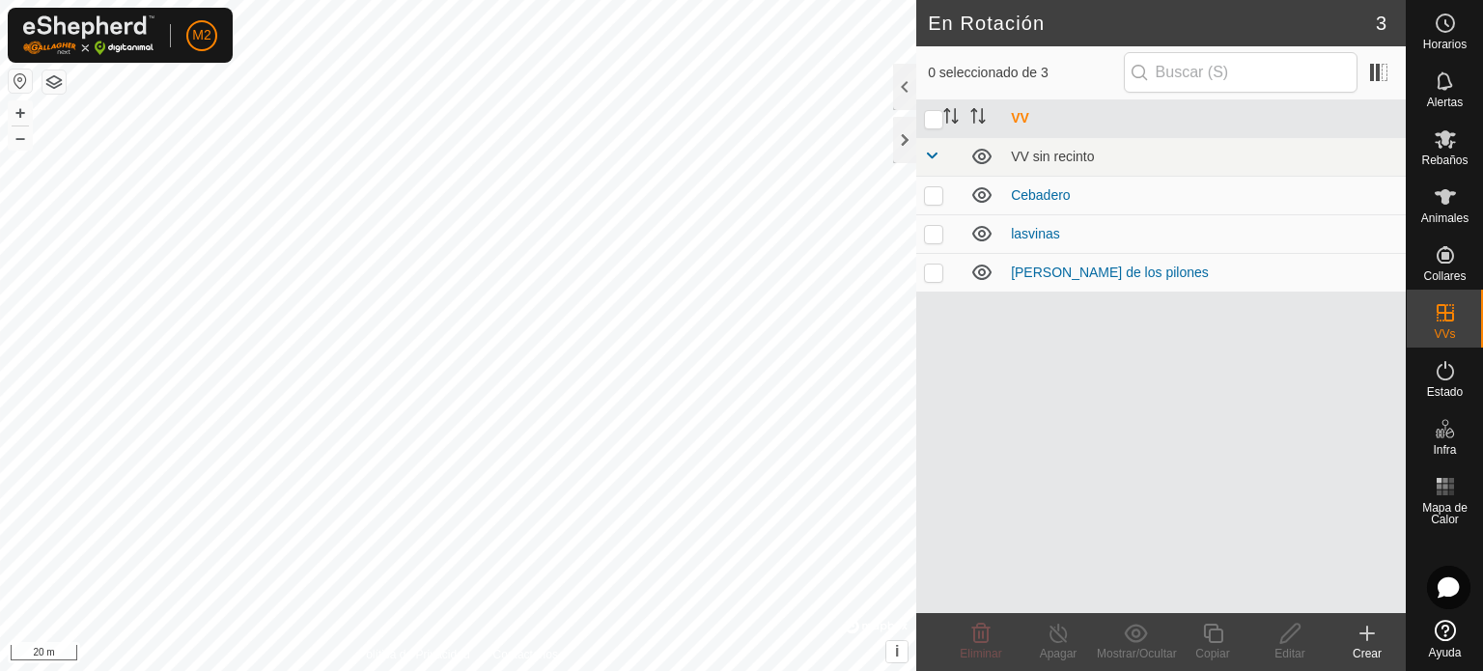
checkbox input "true"
click at [1060, 640] on icon at bounding box center [1059, 633] width 24 height 23
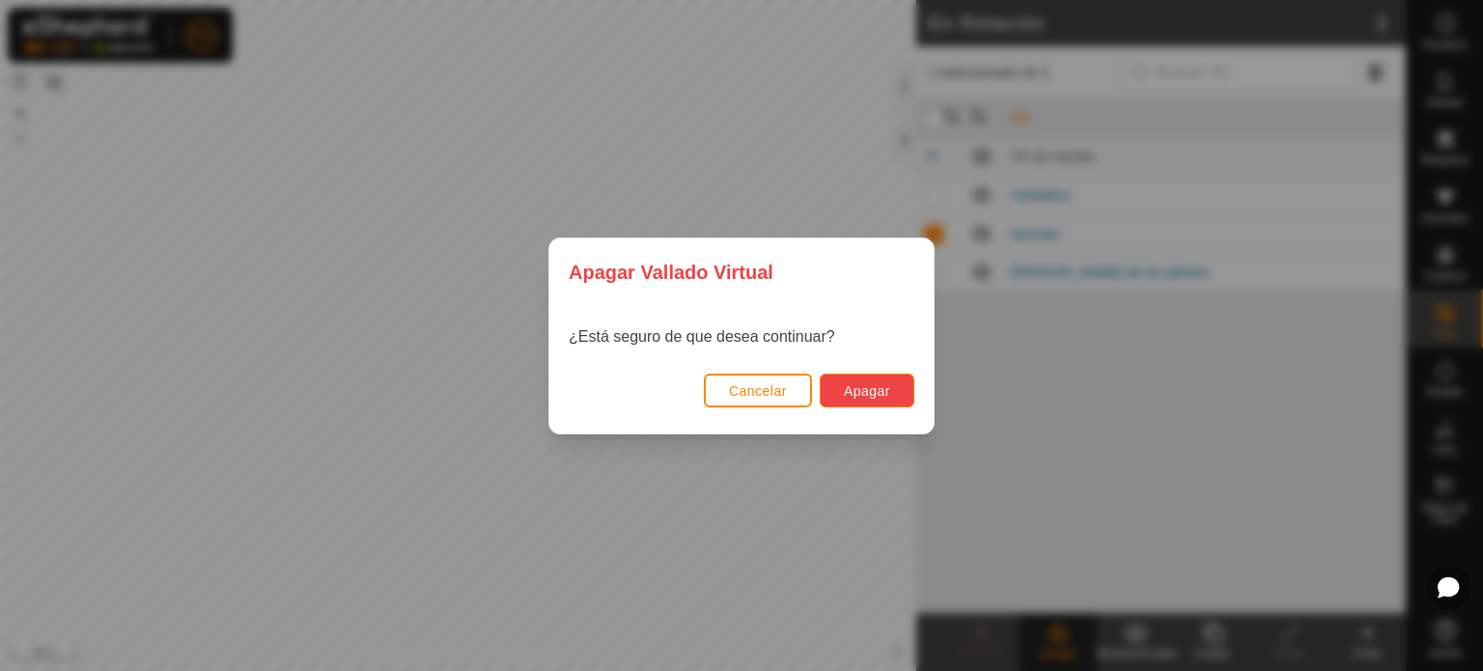
click at [865, 385] on span "Apagar" at bounding box center [867, 390] width 46 height 15
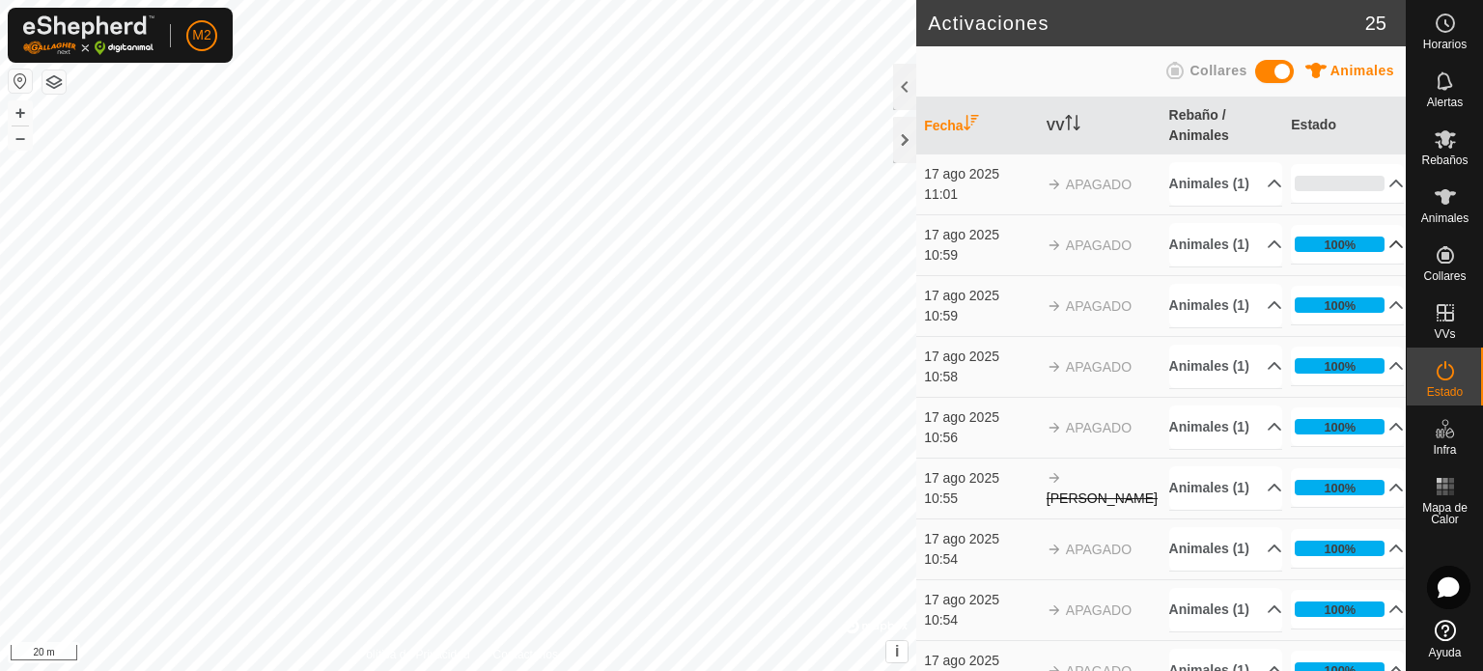
click at [1391, 248] on icon at bounding box center [1398, 244] width 14 height 8
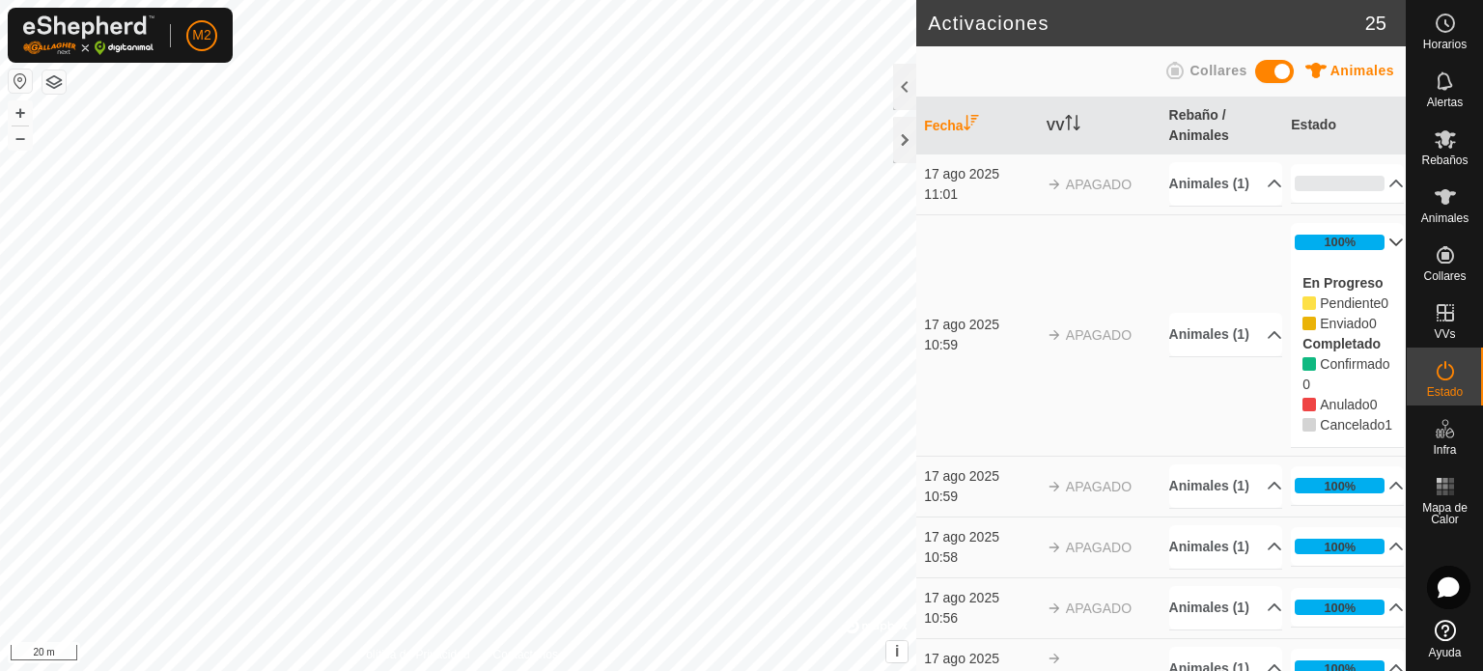
click at [1374, 260] on p-accordion-header "100%" at bounding box center [1347, 242] width 113 height 39
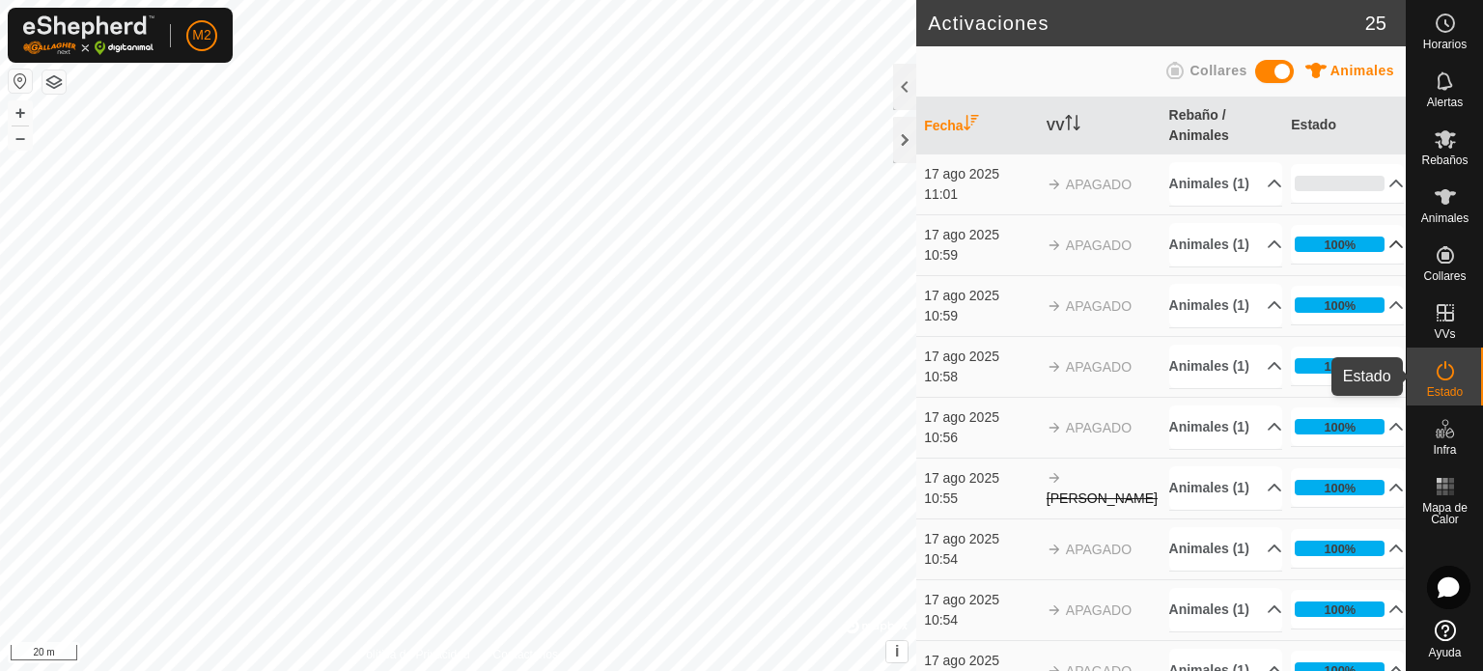
click at [1445, 382] on es-activation-svg-icon at bounding box center [1445, 370] width 35 height 31
click at [1418, 370] on div "Estado" at bounding box center [1445, 377] width 76 height 58
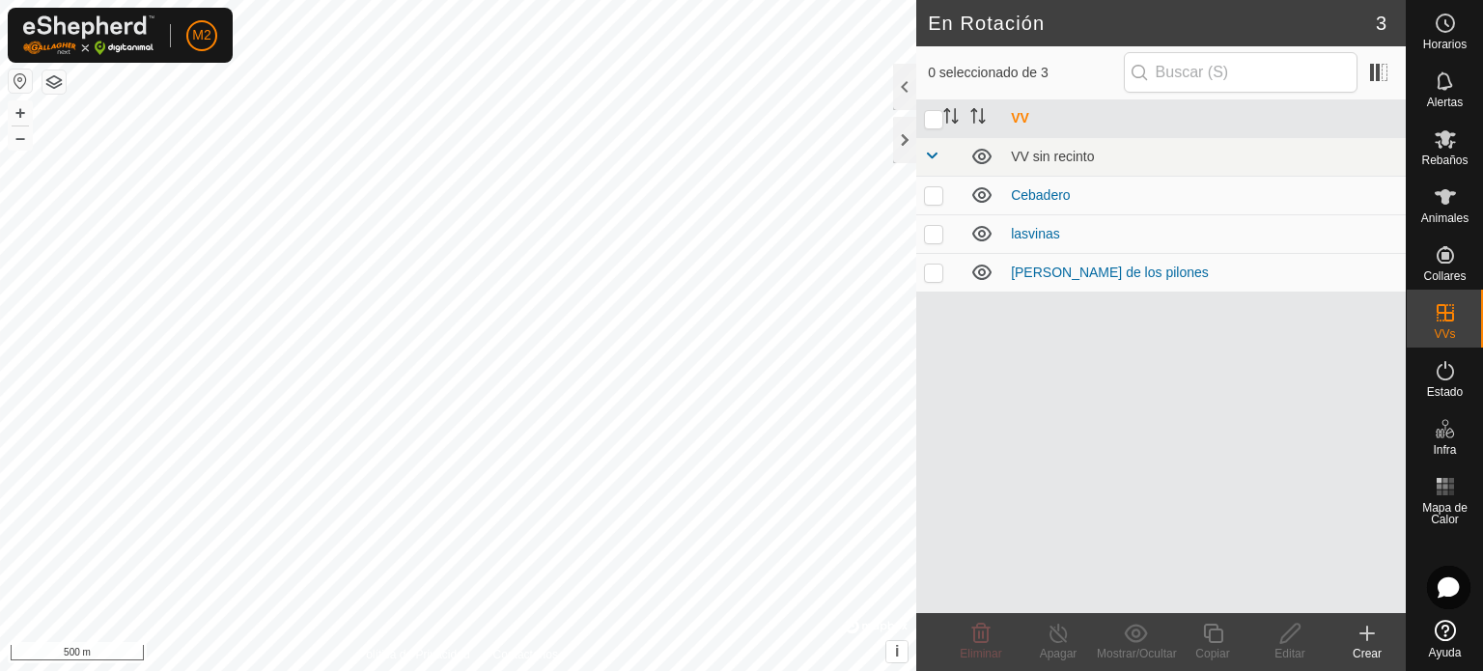
click at [936, 231] on p-checkbox at bounding box center [933, 233] width 19 height 15
checkbox input "true"
click at [1048, 633] on icon at bounding box center [1059, 633] width 24 height 23
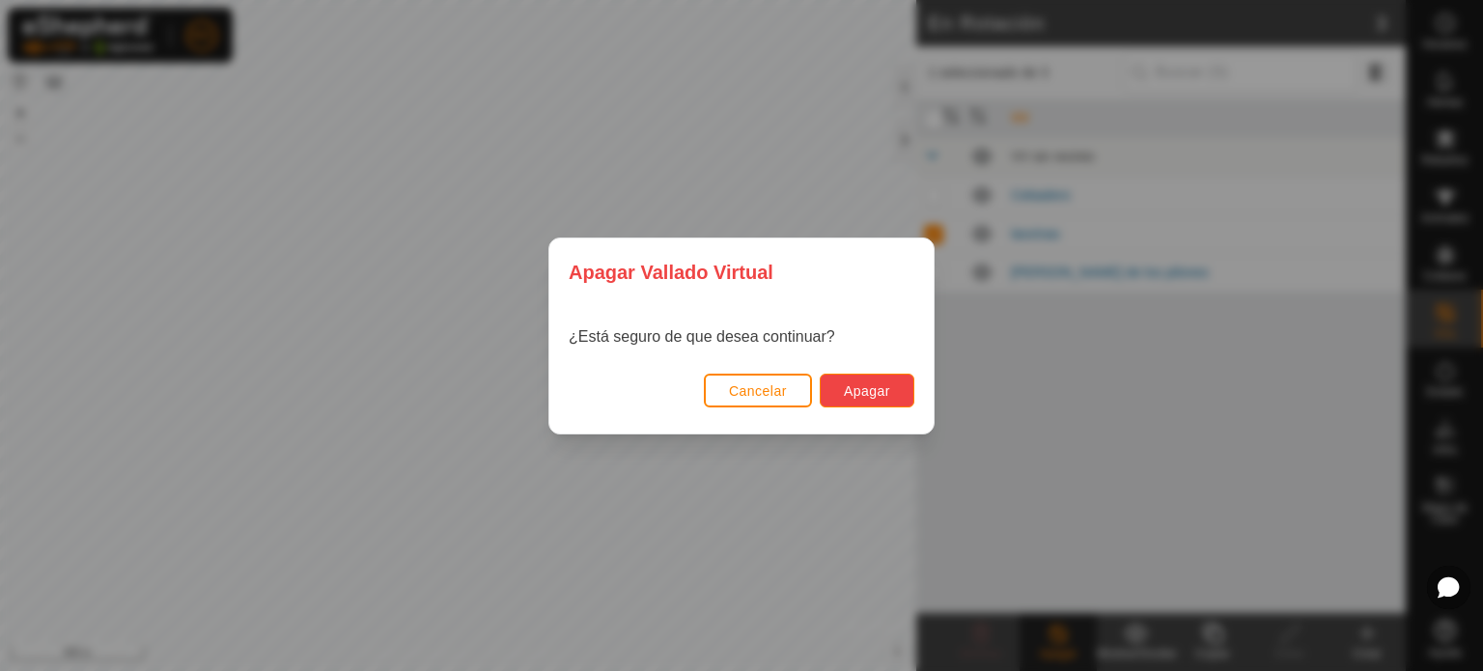
click at [881, 390] on span "Apagar" at bounding box center [867, 390] width 46 height 15
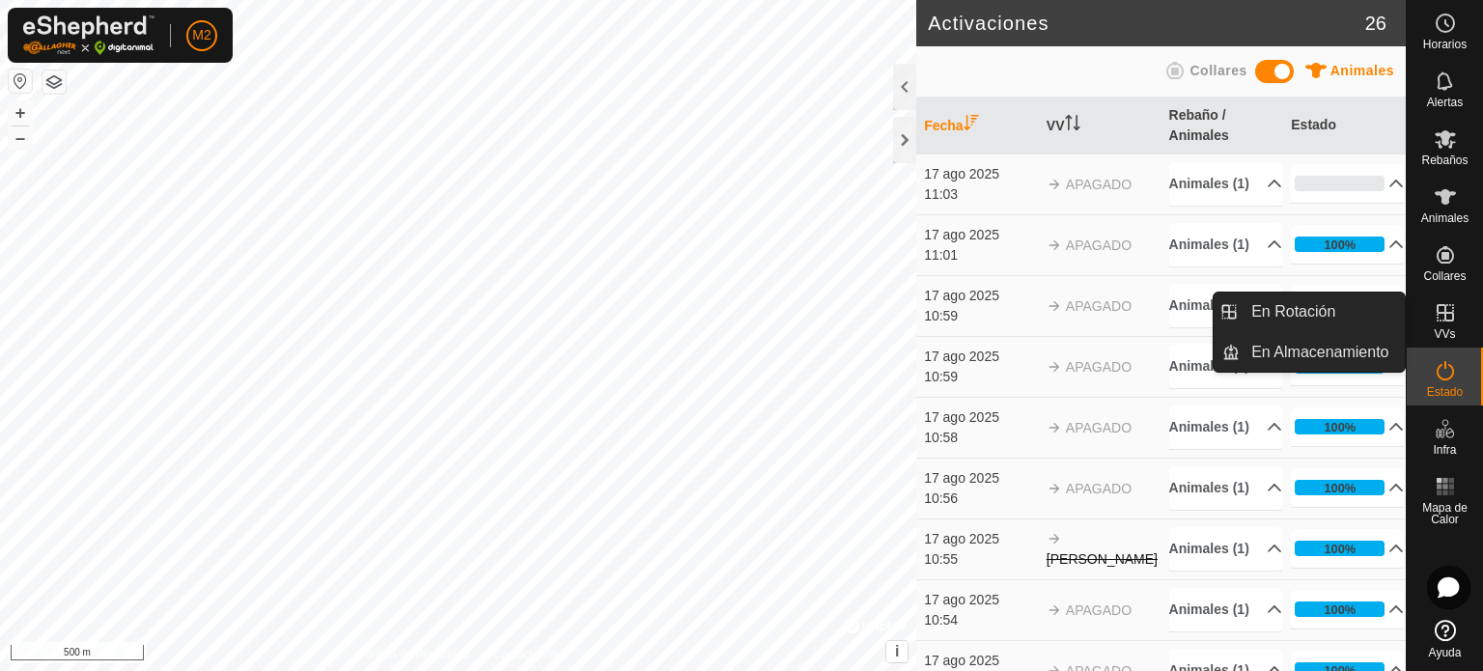
click at [1436, 310] on icon at bounding box center [1445, 312] width 23 height 23
click at [1360, 304] on link "En Rotación" at bounding box center [1322, 312] width 165 height 39
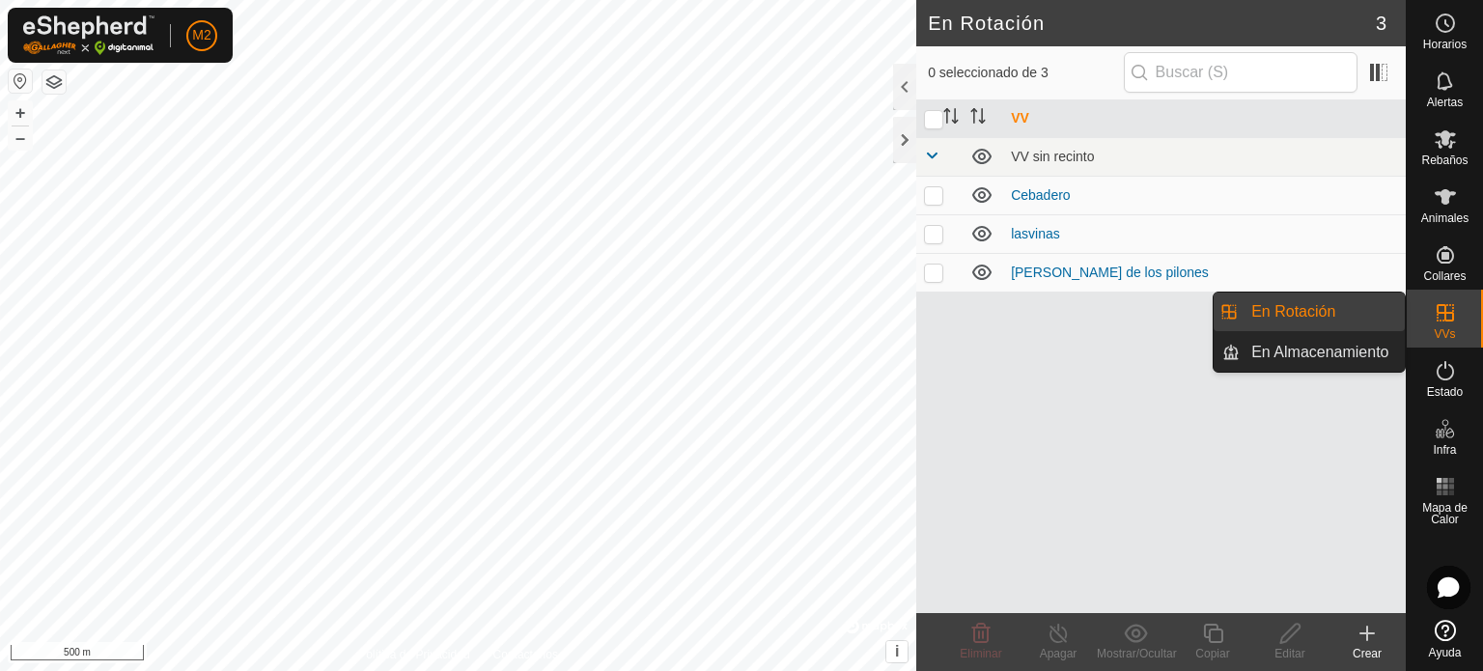
click at [1360, 304] on link "En Rotación" at bounding box center [1322, 312] width 165 height 39
click at [1292, 298] on link "En Rotación" at bounding box center [1322, 312] width 165 height 39
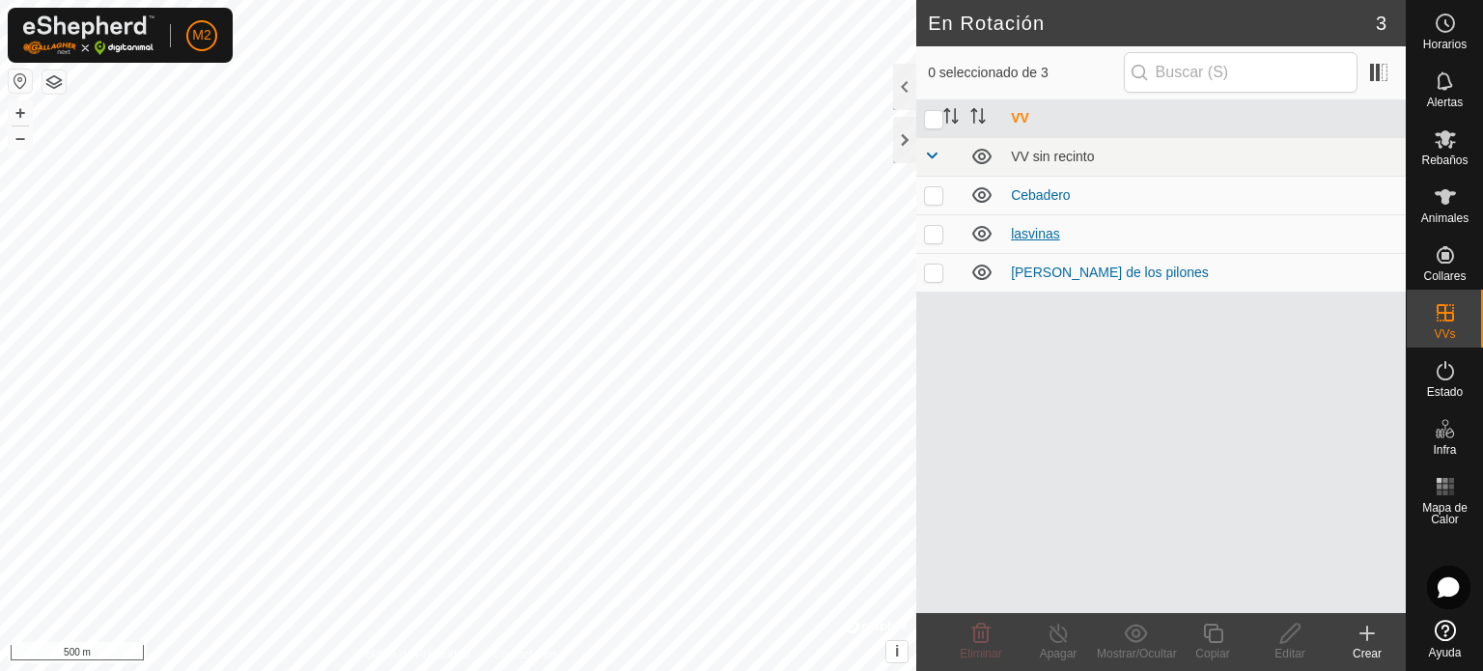
click at [1039, 236] on link "lasvinas" at bounding box center [1035, 233] width 49 height 15
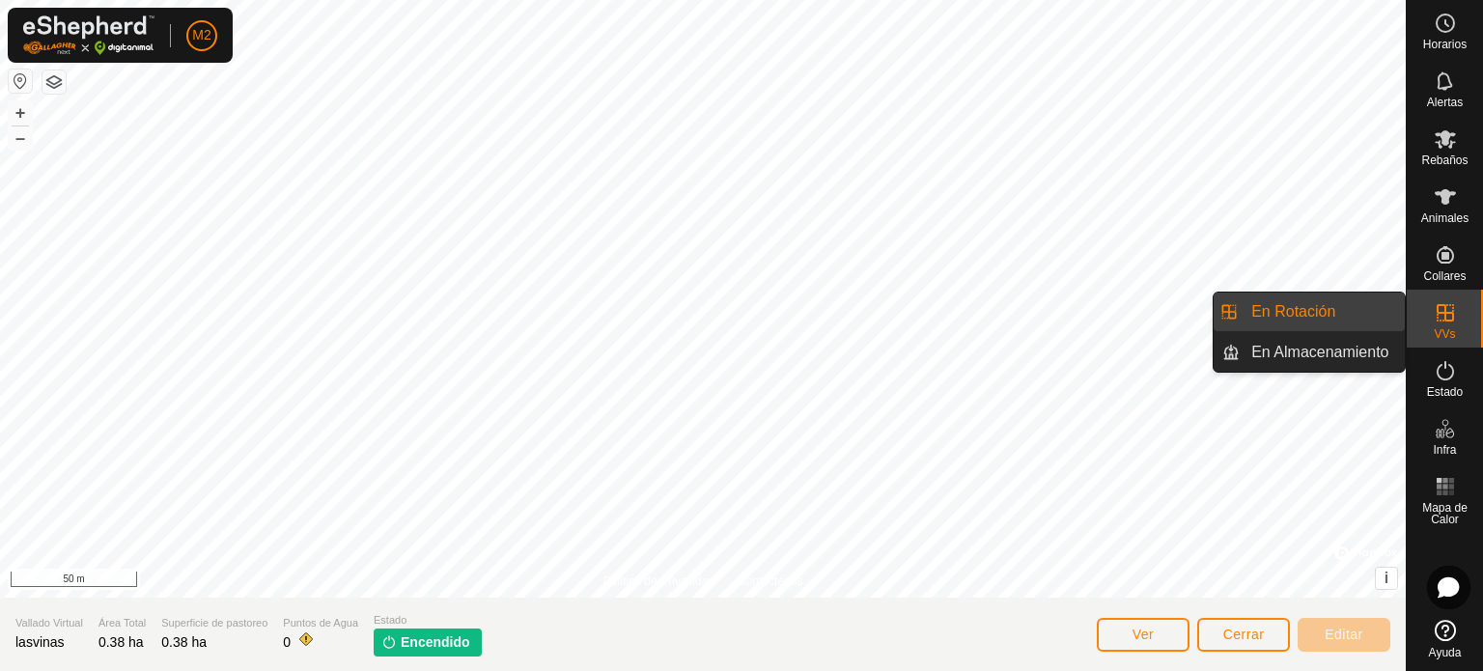
click at [1353, 320] on link "En Rotación" at bounding box center [1322, 312] width 165 height 39
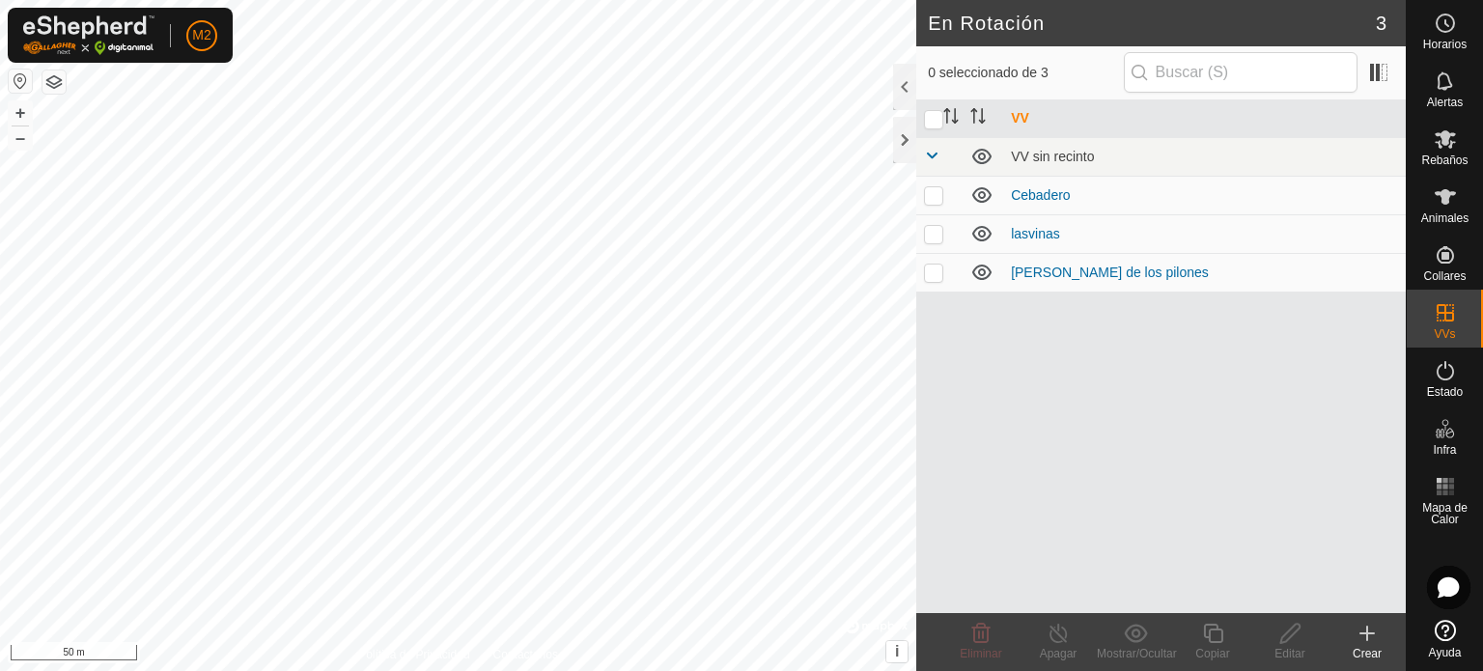
click at [936, 232] on p-checkbox at bounding box center [933, 233] width 19 height 15
checkbox input "true"
click at [1384, 64] on span at bounding box center [1378, 72] width 31 height 31
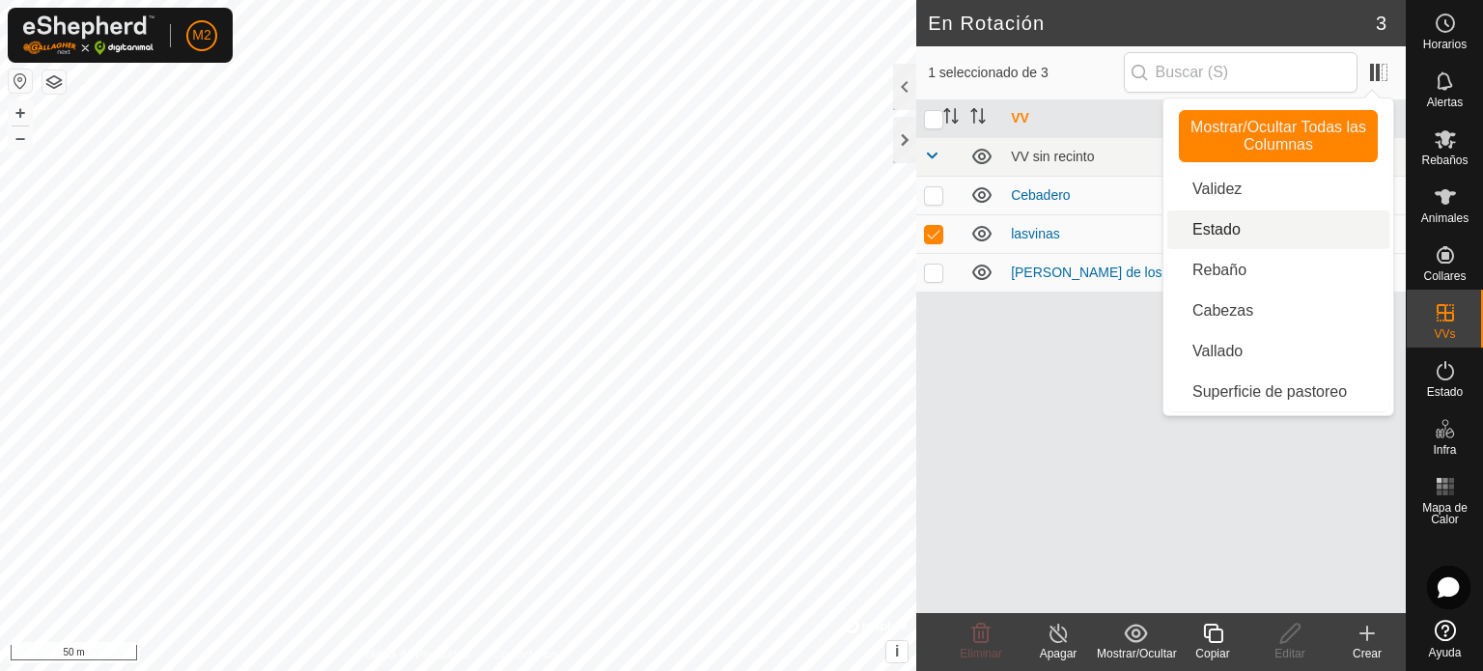
click at [1242, 214] on li "Estado" at bounding box center [1278, 230] width 222 height 39
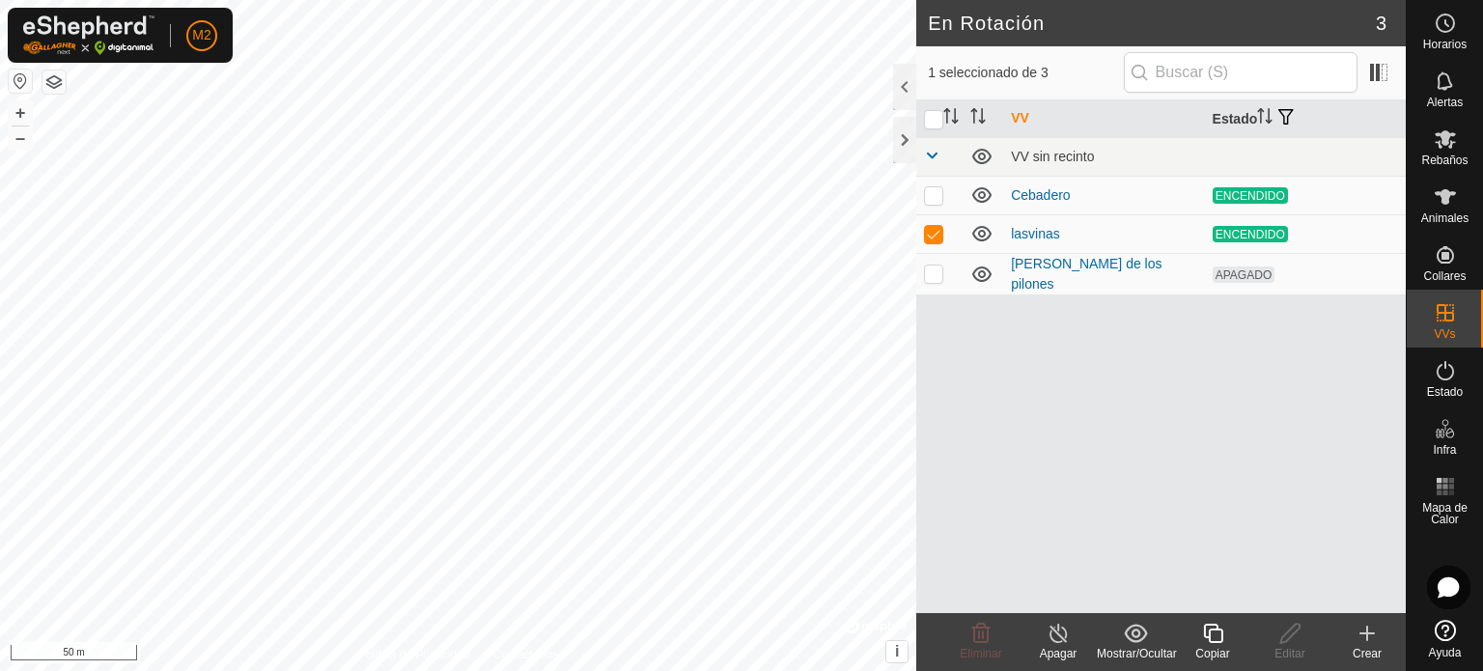
click at [1251, 232] on span "ENCENDIDO" at bounding box center [1250, 234] width 75 height 16
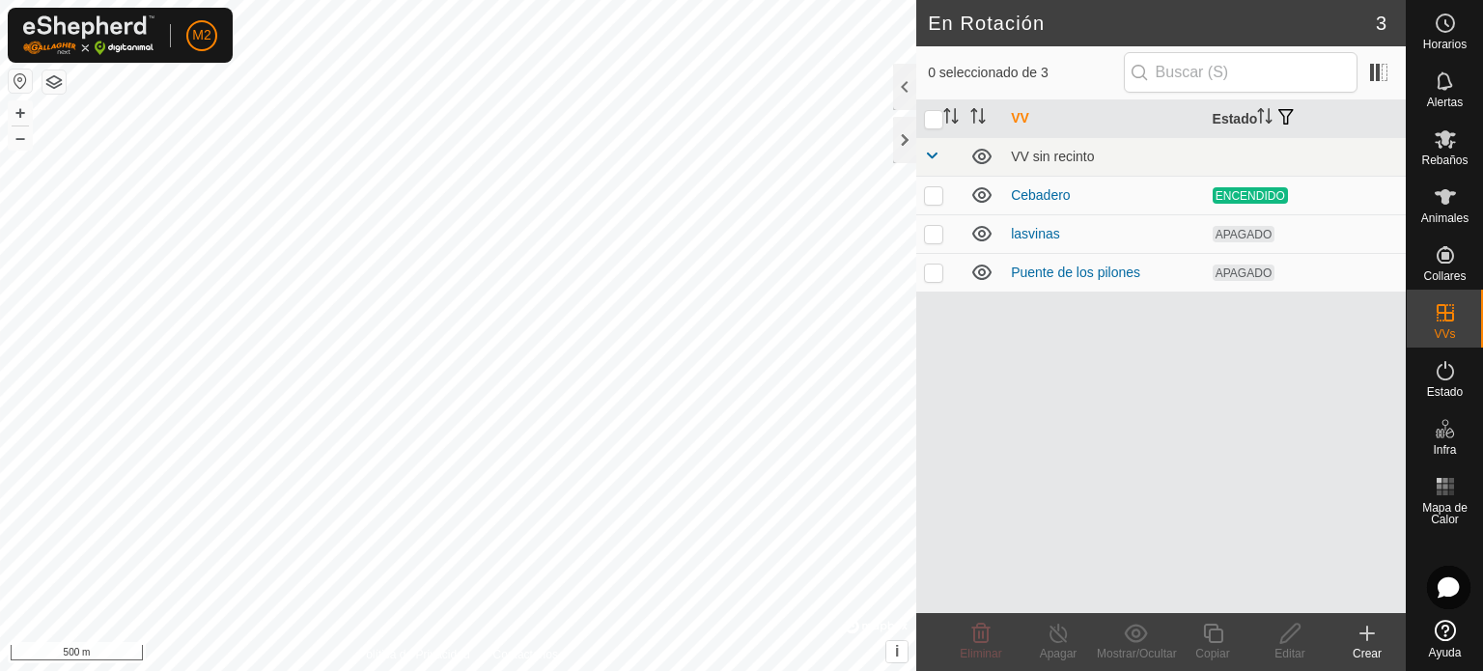
click at [1038, 219] on td "lasvinas" at bounding box center [1103, 233] width 201 height 39
click at [933, 231] on p-checkbox at bounding box center [933, 233] width 19 height 15
click at [977, 641] on icon at bounding box center [981, 633] width 18 height 19
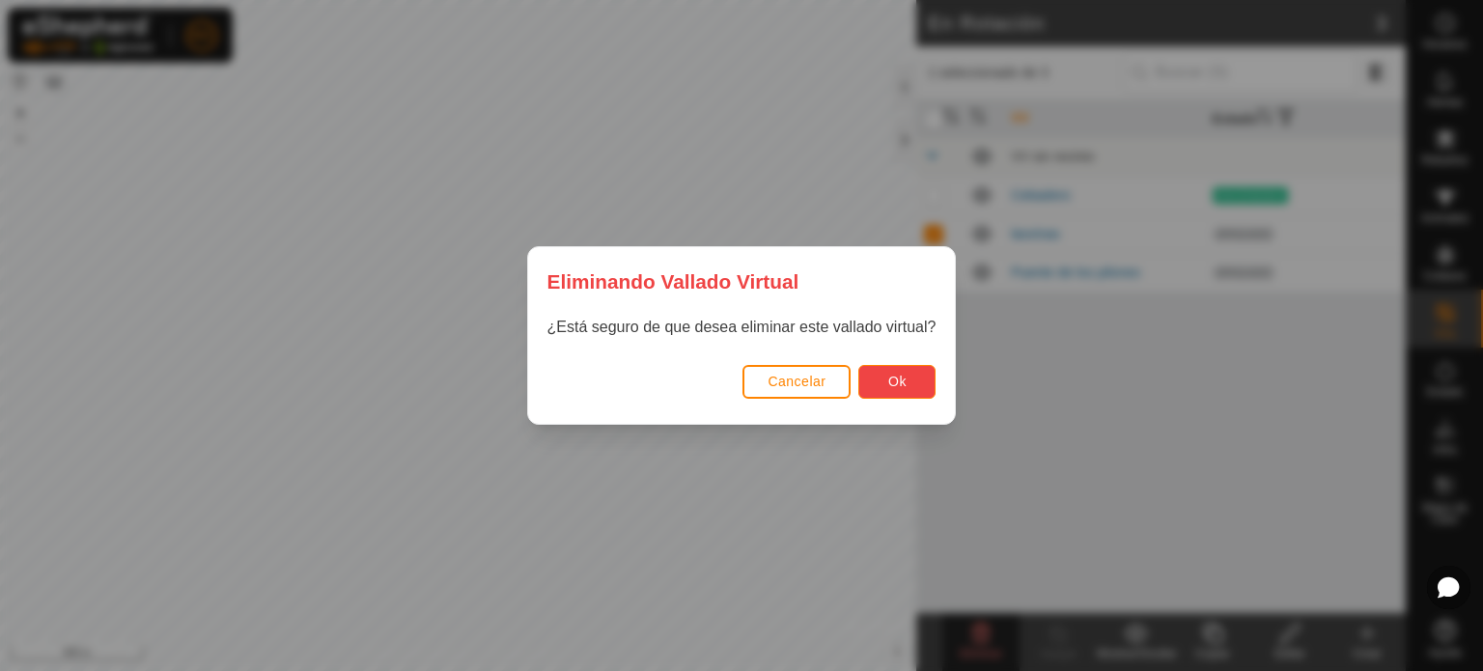
click at [900, 374] on span "Ok" at bounding box center [897, 381] width 18 height 15
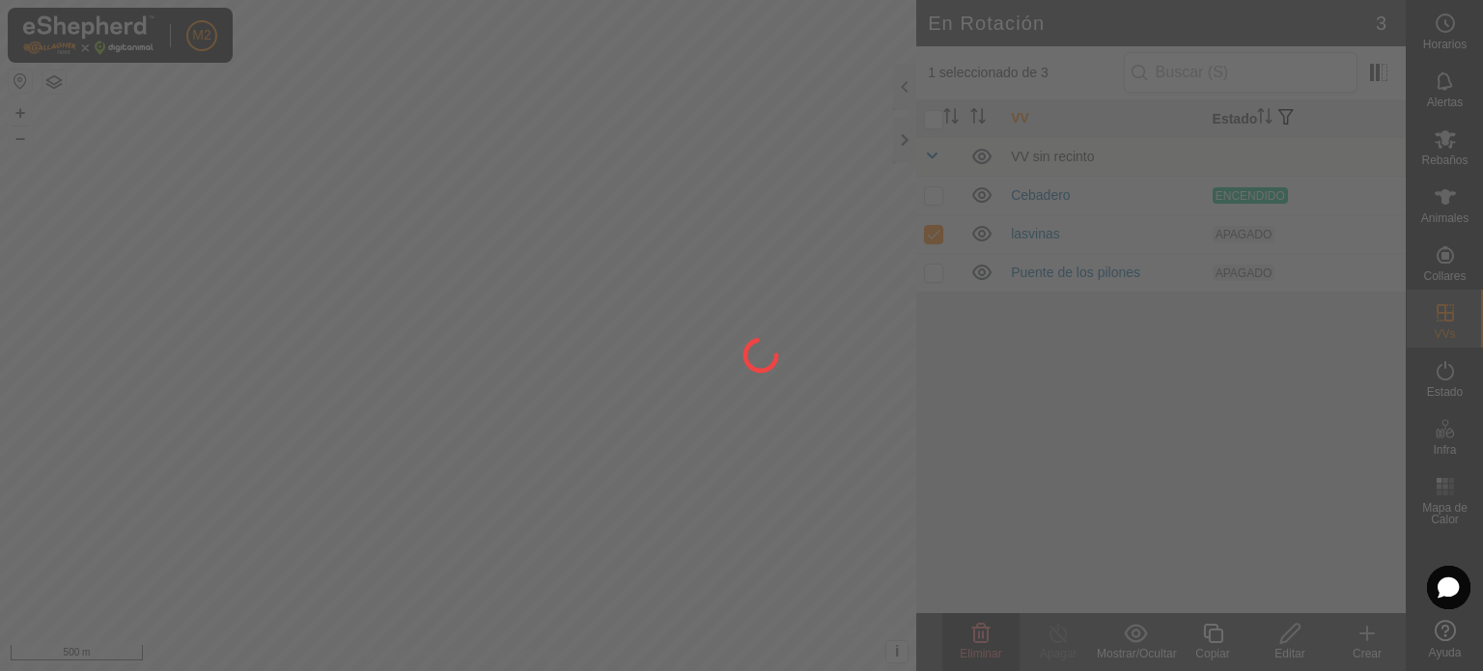
checkbox input "false"
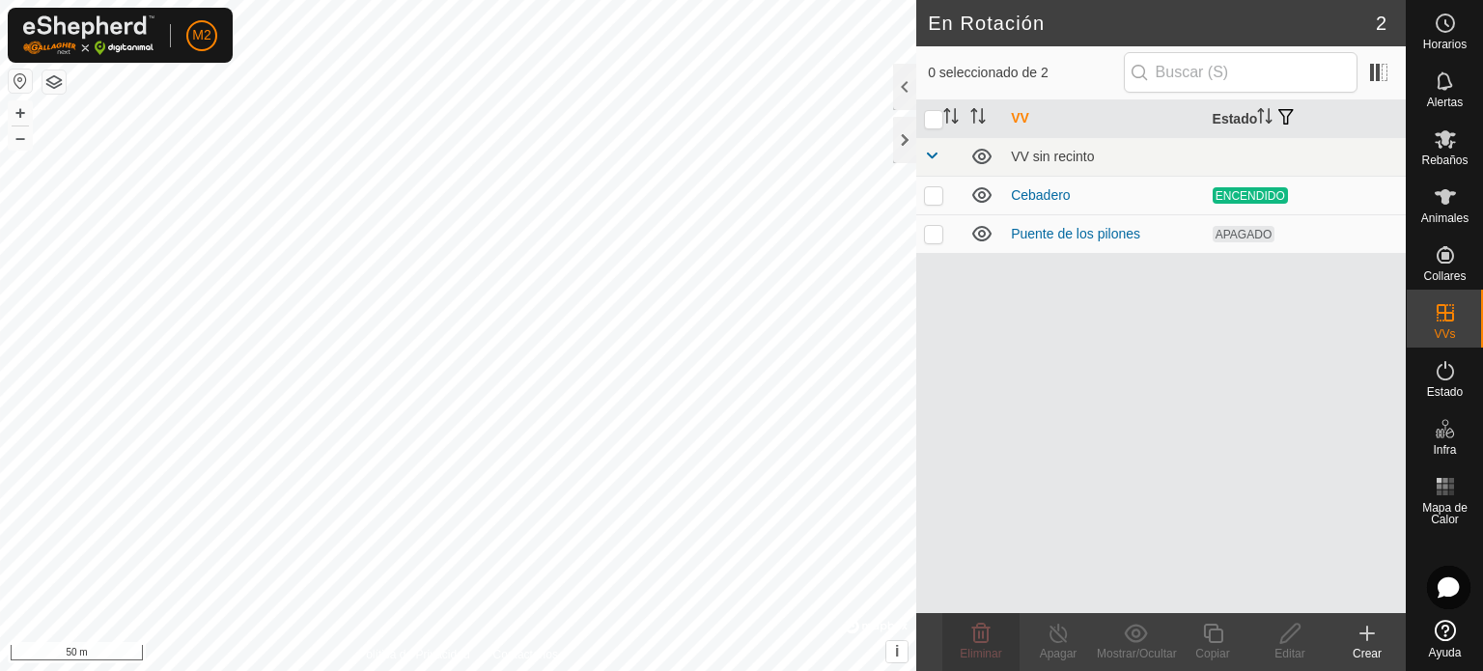
click at [1364, 635] on icon at bounding box center [1367, 633] width 23 height 23
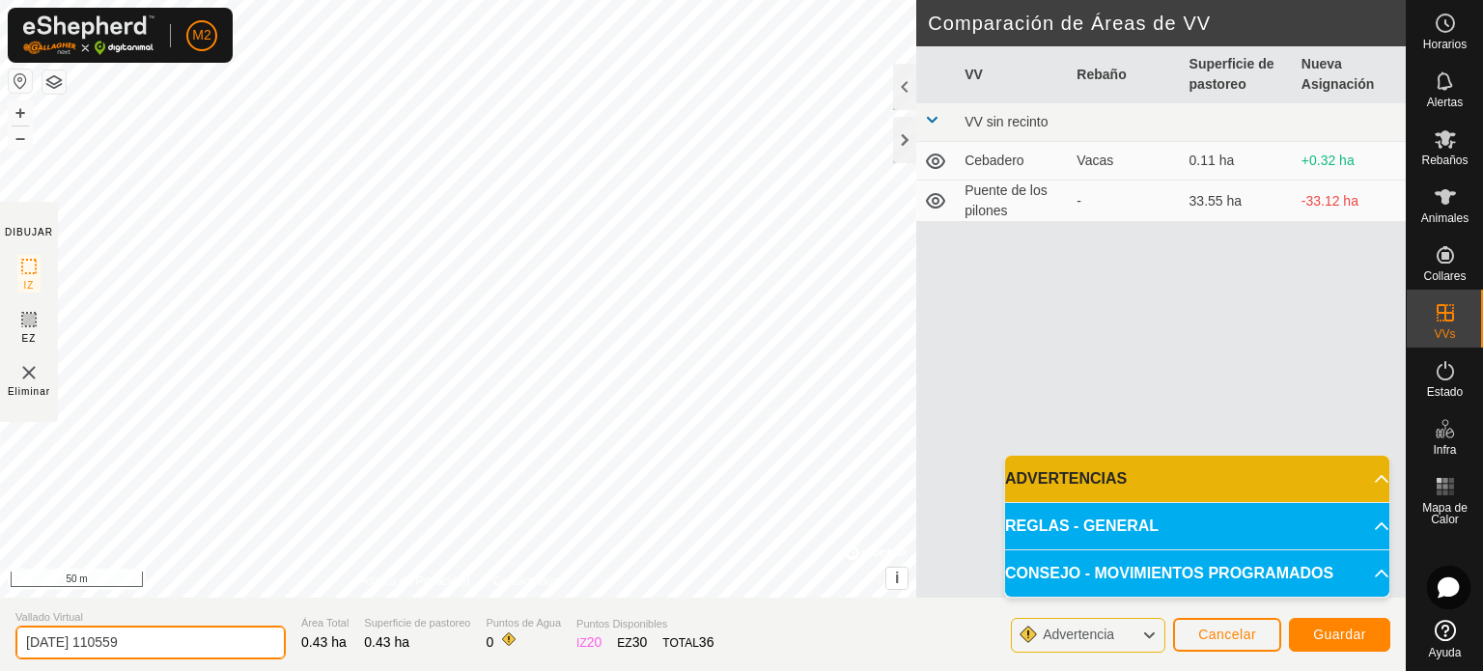
click at [148, 636] on input "[DATE] 110559" at bounding box center [150, 643] width 270 height 34
type input "2"
type input "LasVinas"
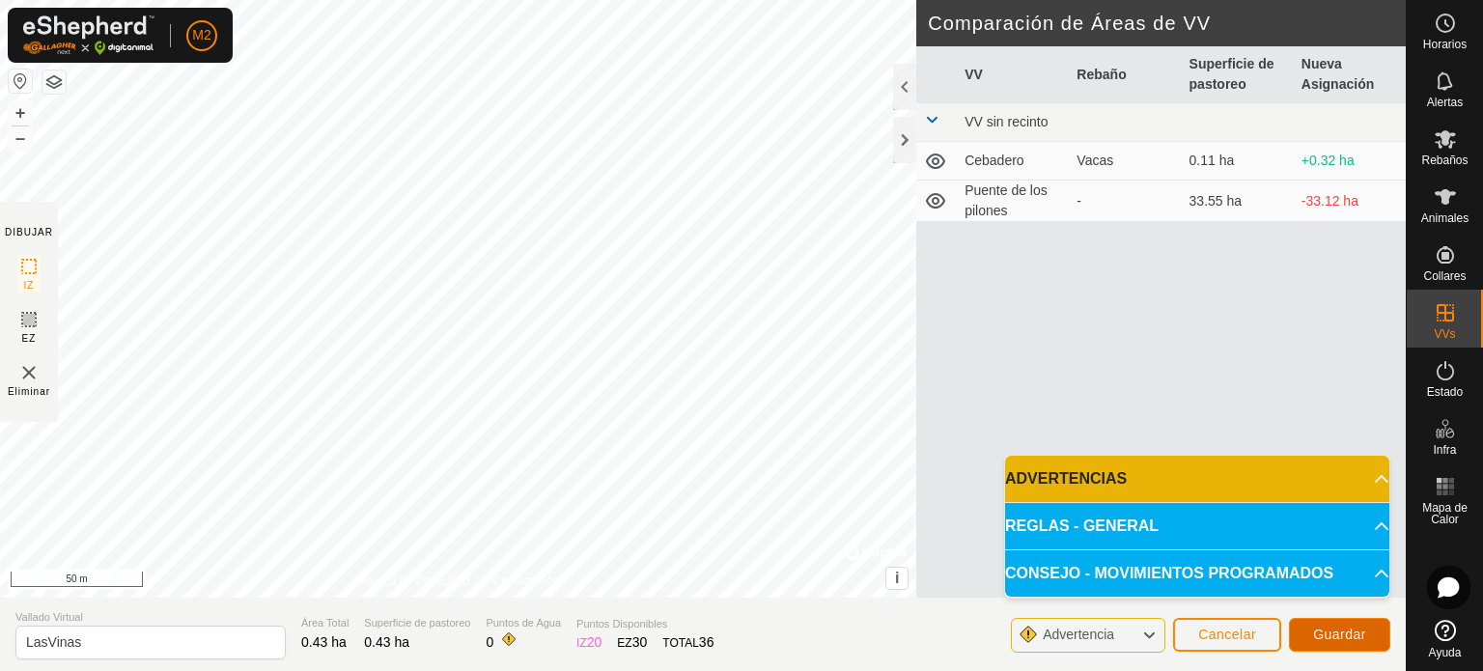
click at [1328, 627] on span "Guardar" at bounding box center [1339, 634] width 53 height 15
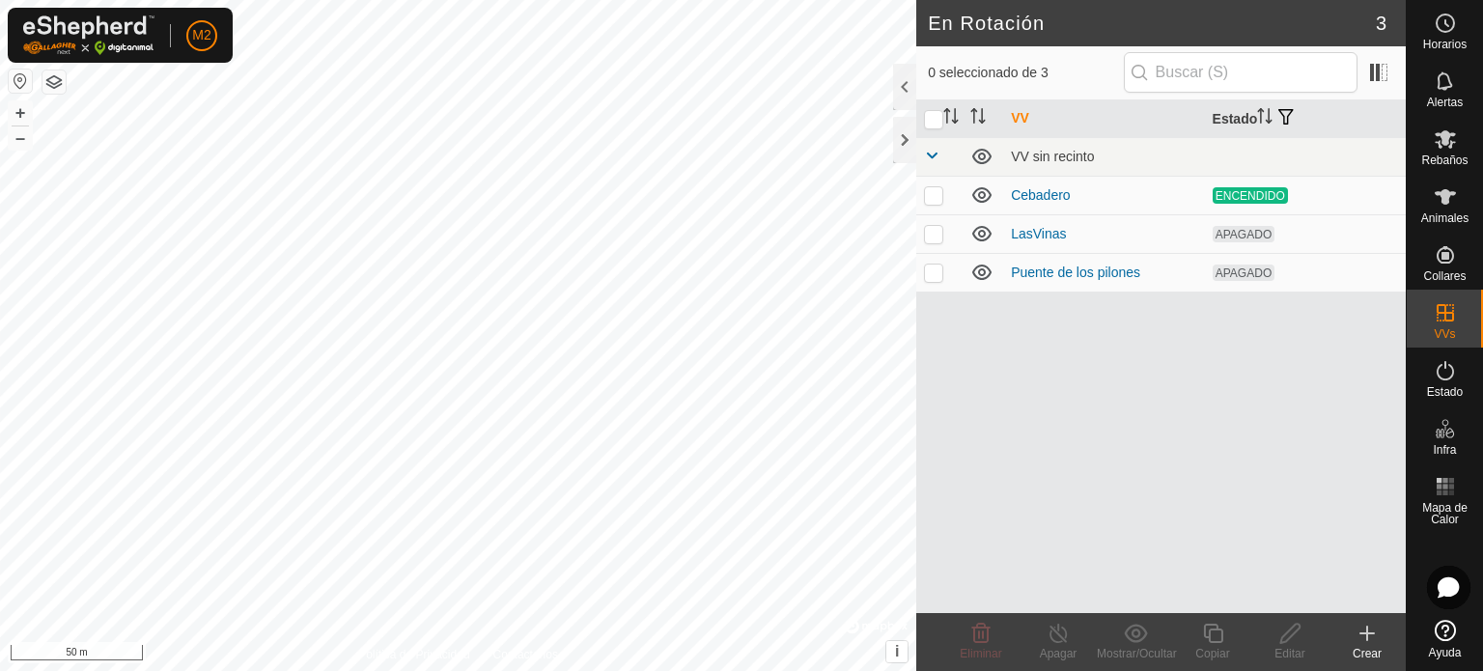
click at [944, 231] on td at bounding box center [939, 233] width 46 height 39
checkbox input "true"
